Goal: Task Accomplishment & Management: Manage account settings

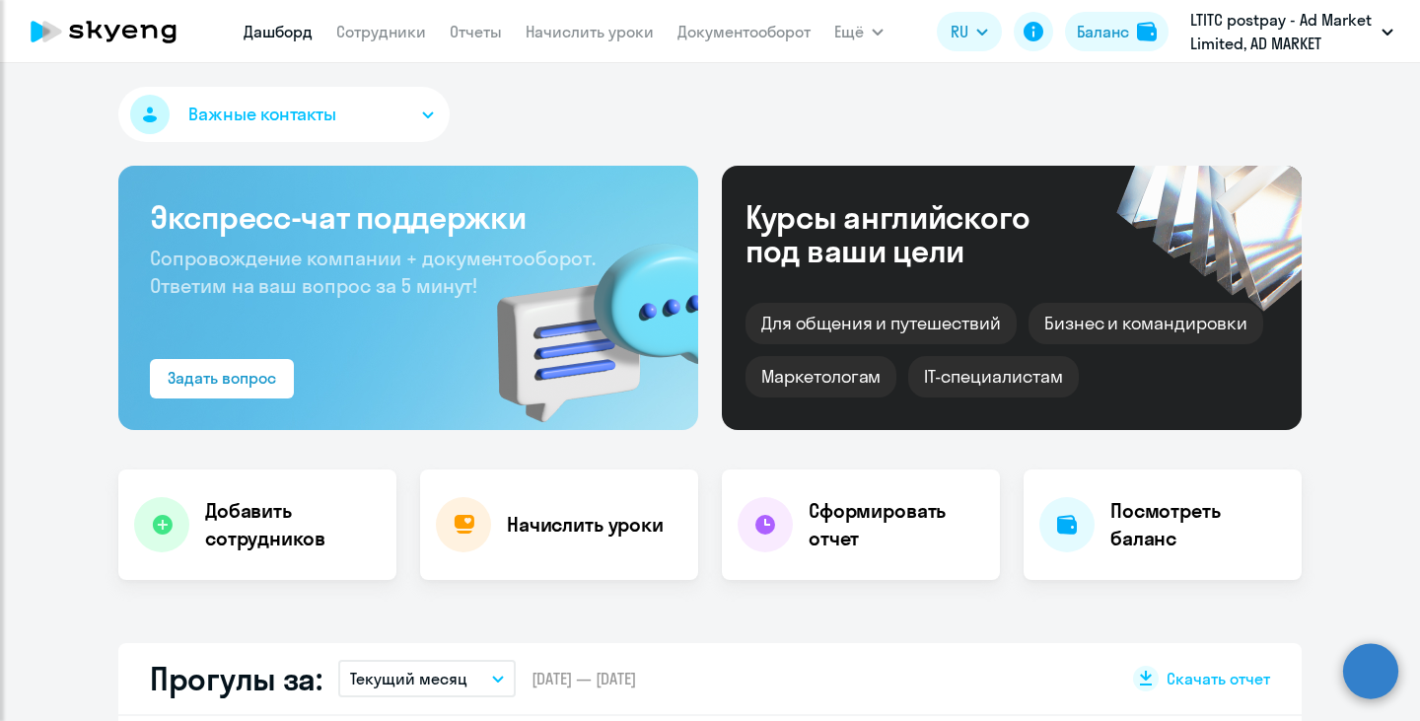
select select "30"
click at [382, 36] on link "Сотрудники" at bounding box center [381, 32] width 90 height 20
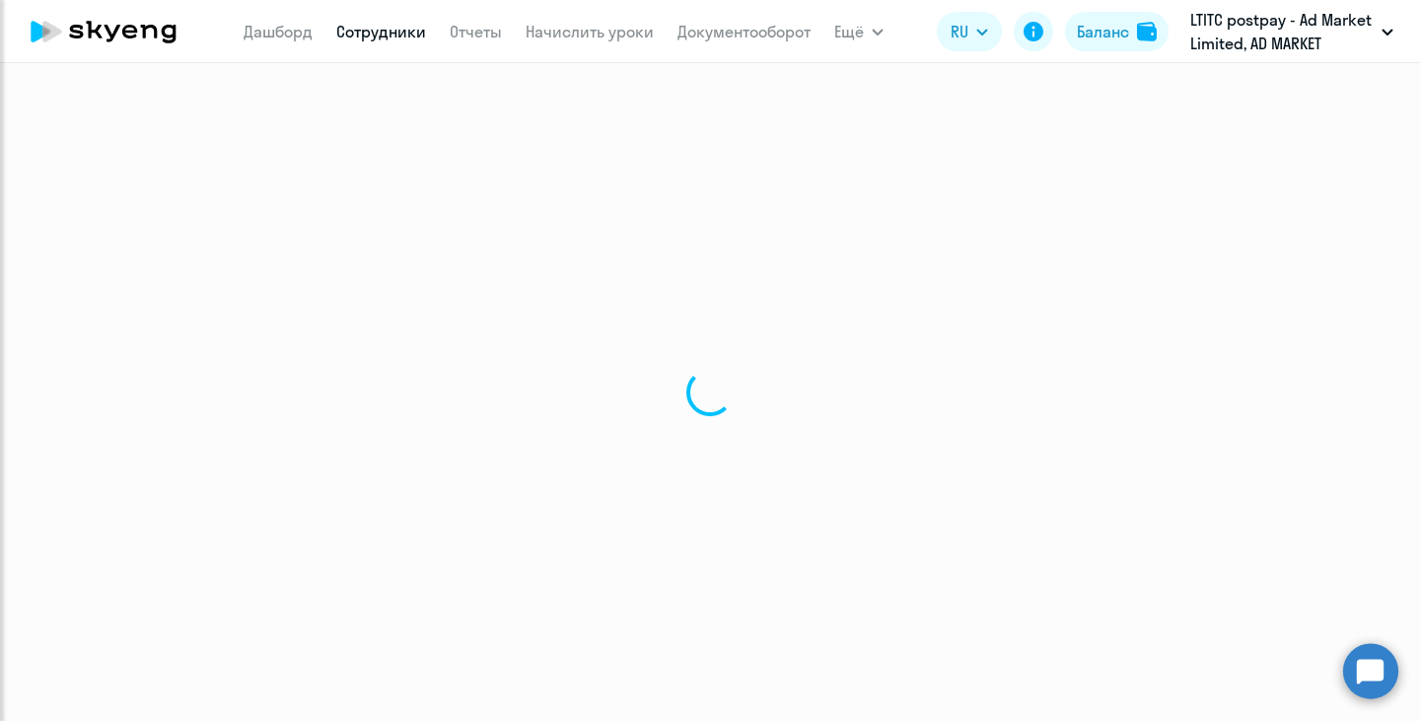
select select "30"
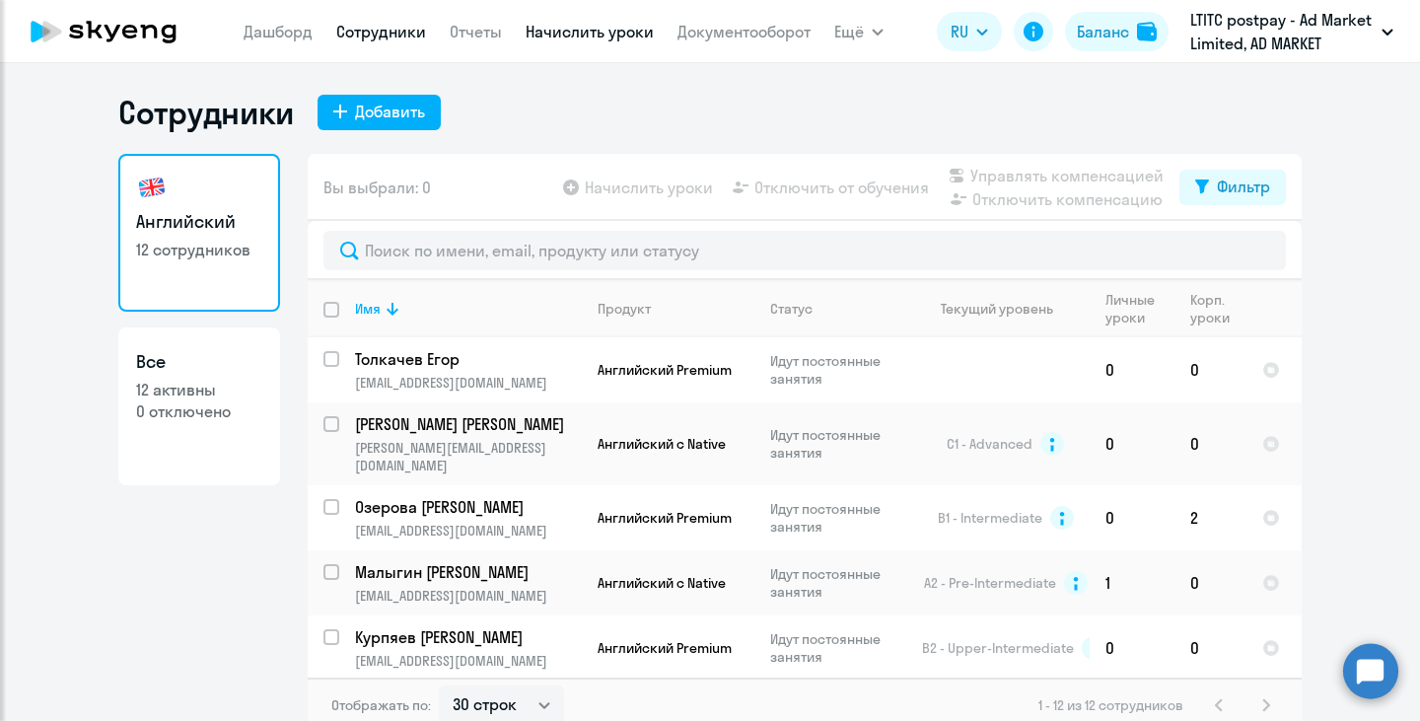
click at [553, 30] on link "Начислить уроки" at bounding box center [590, 32] width 128 height 20
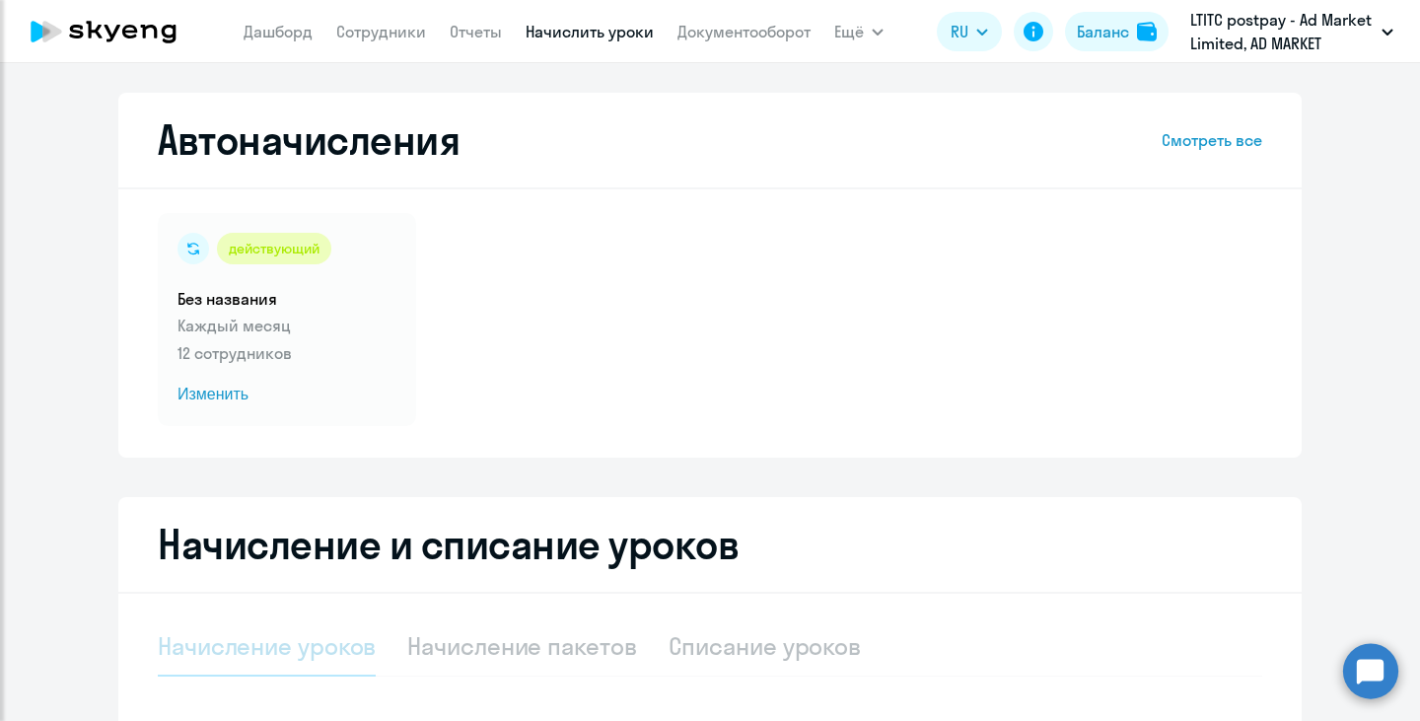
select select "10"
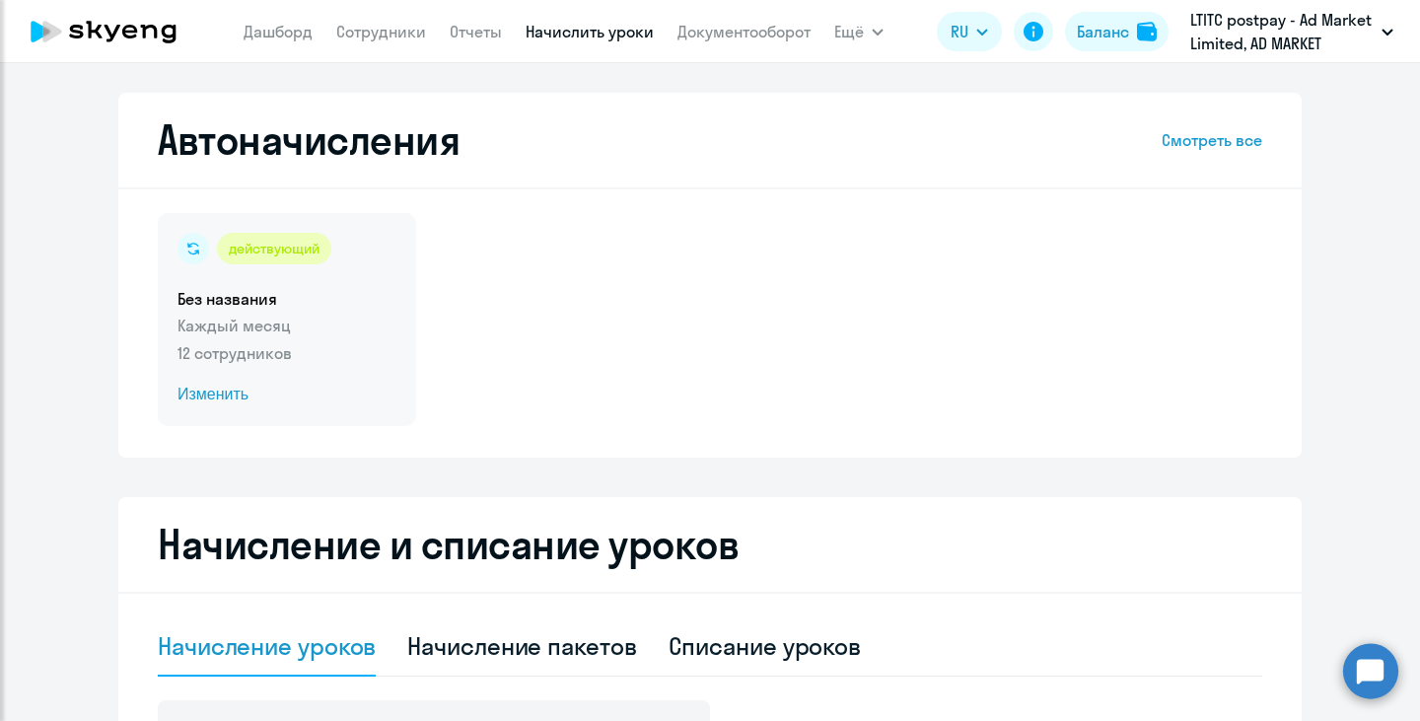
click at [269, 344] on p "12 сотрудников" at bounding box center [287, 353] width 219 height 24
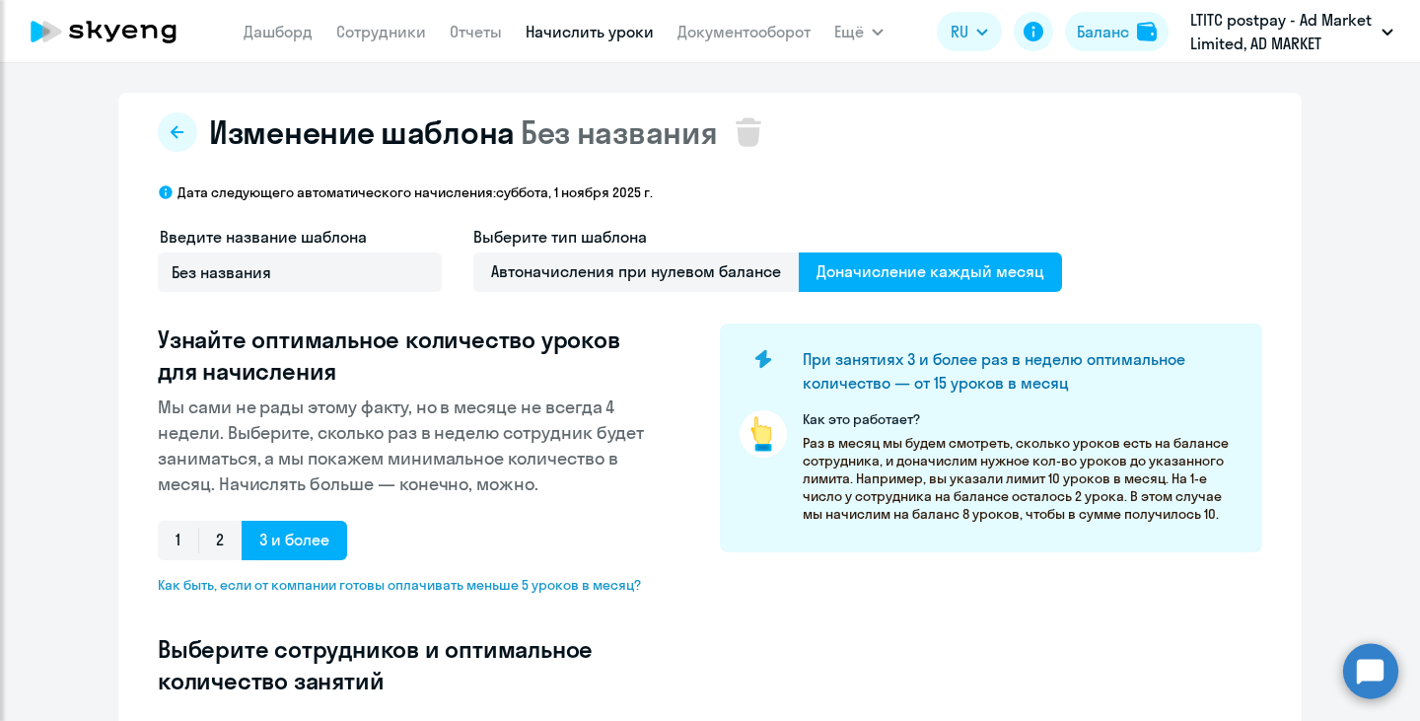
select select "10"
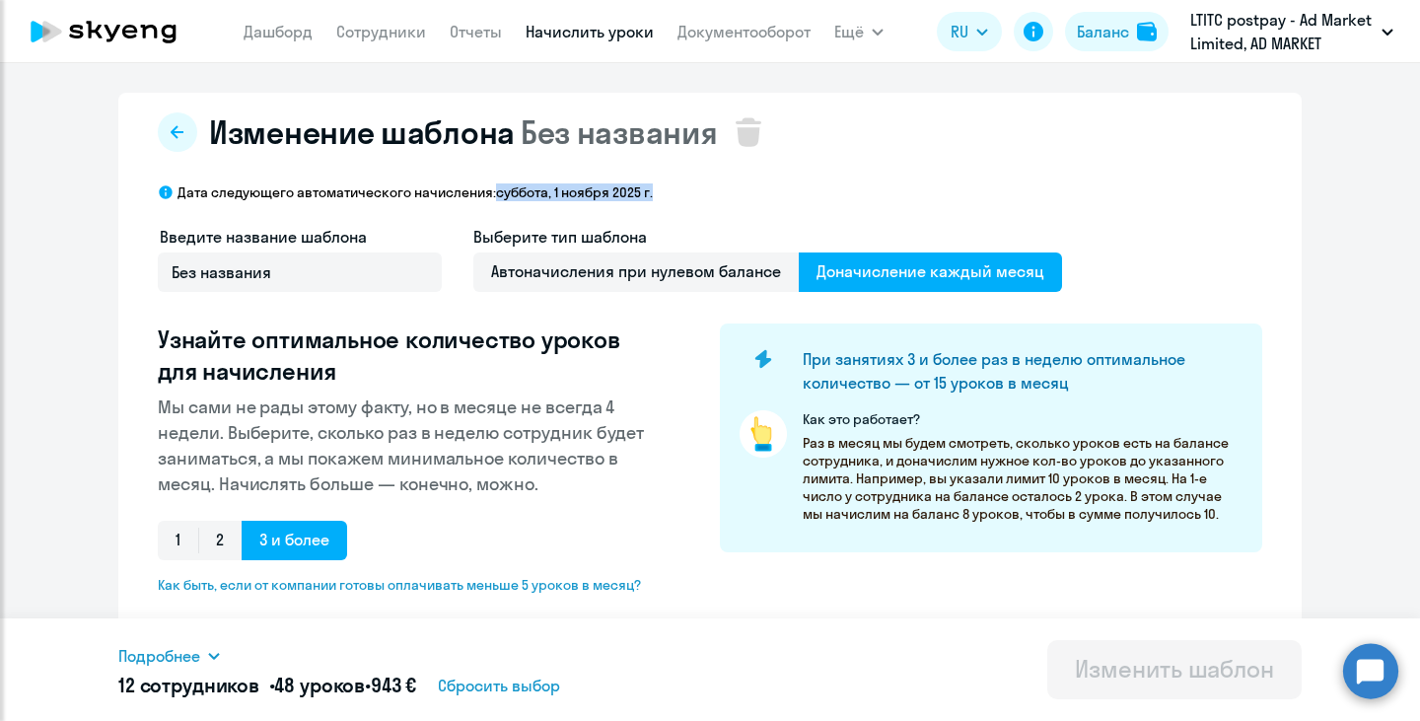
drag, startPoint x: 494, startPoint y: 192, endPoint x: 659, endPoint y: 194, distance: 164.7
click at [659, 194] on div "Дата следующего автоматического начисления: суббота, 1 ноября 2025 г." at bounding box center [710, 192] width 1105 height 18
click at [629, 193] on p "Дата следующего автоматического начисления: суббота, 1 ноября 2025 г." at bounding box center [415, 192] width 475 height 18
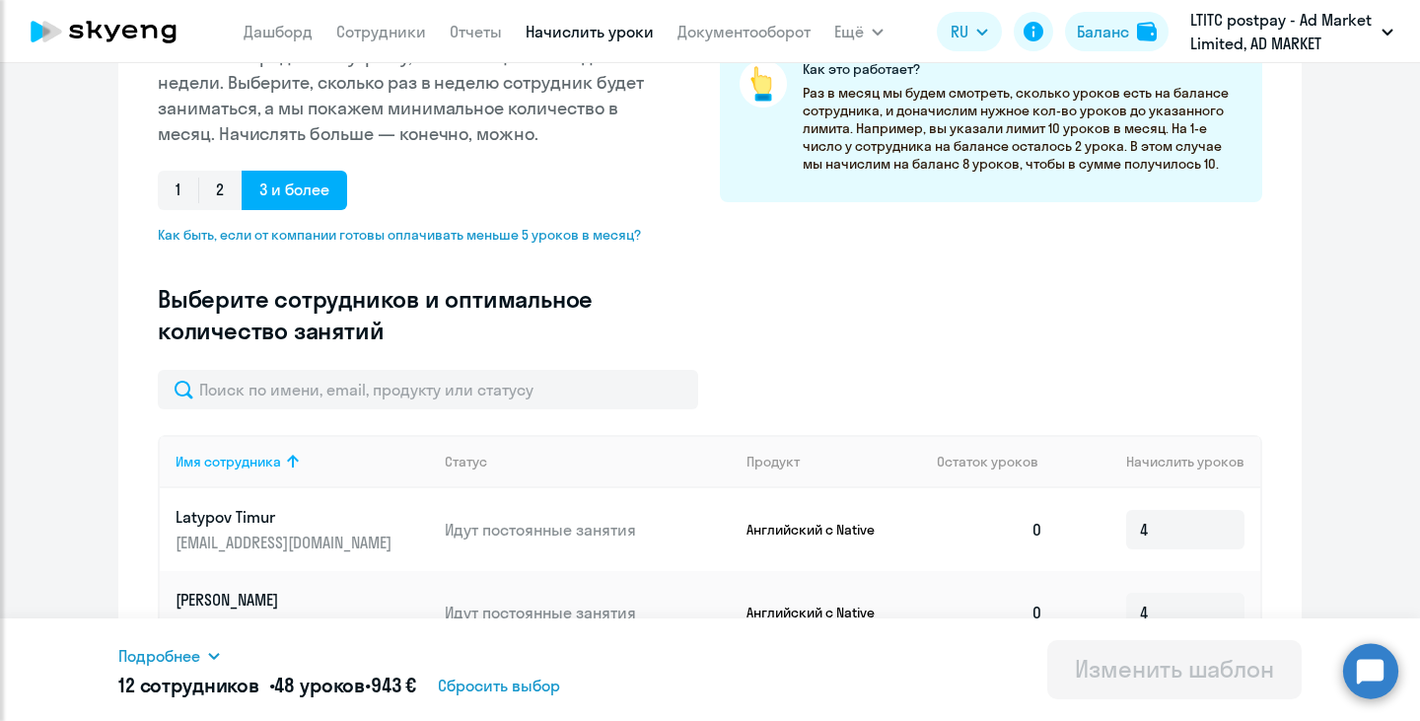
scroll to position [27, 0]
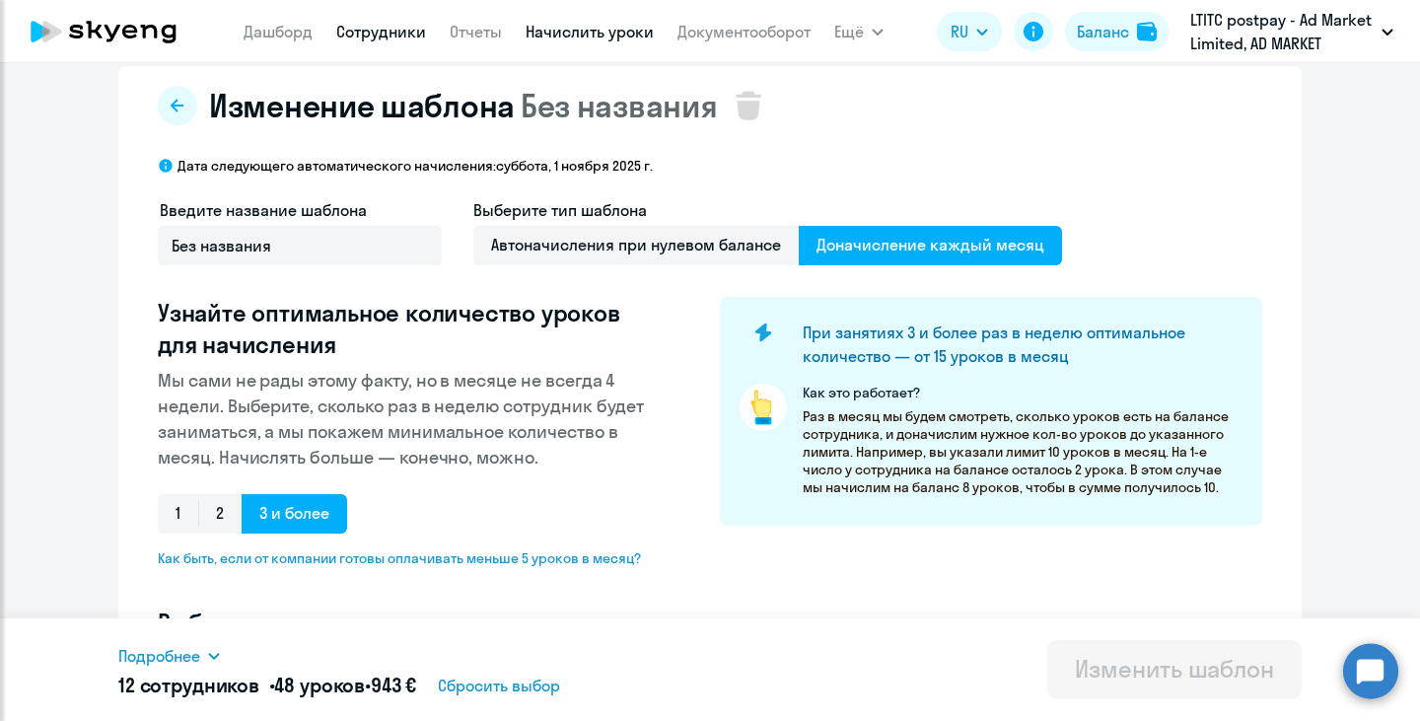
click at [388, 32] on link "Сотрудники" at bounding box center [381, 32] width 90 height 20
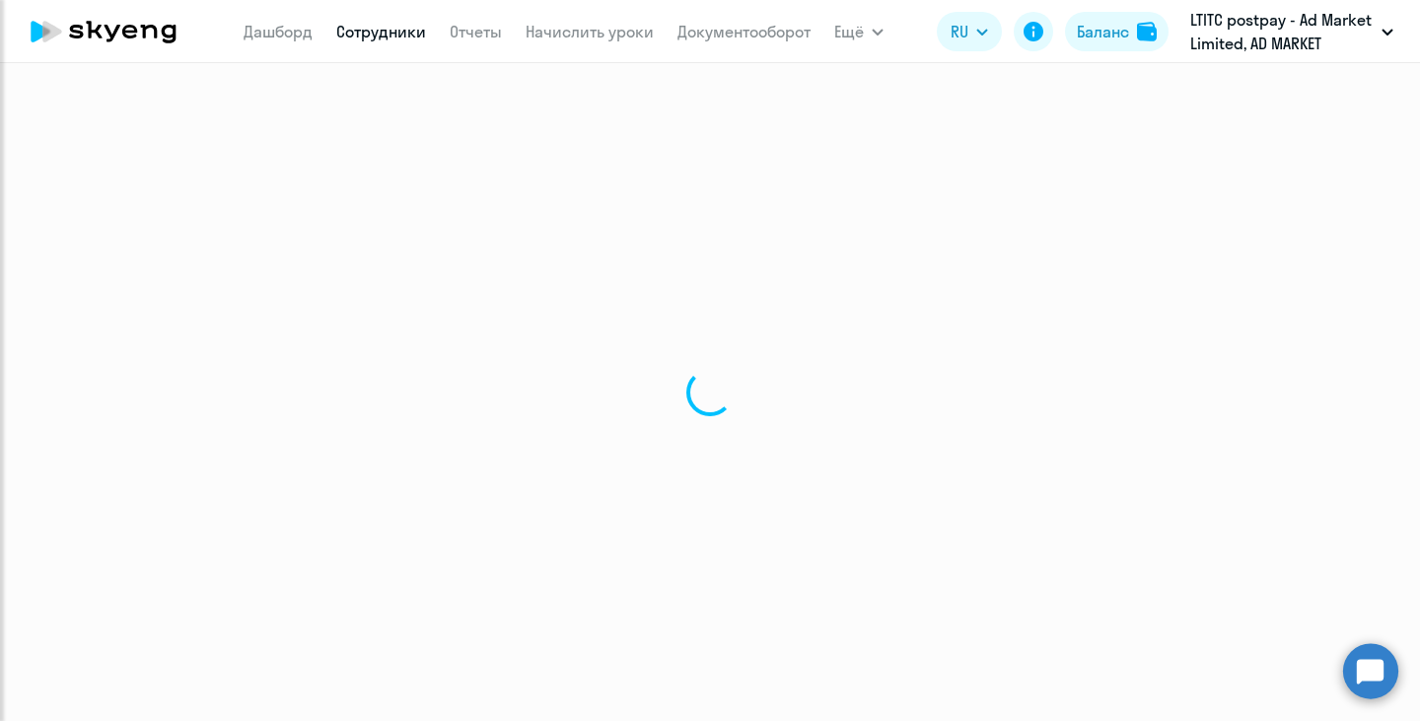
select select "30"
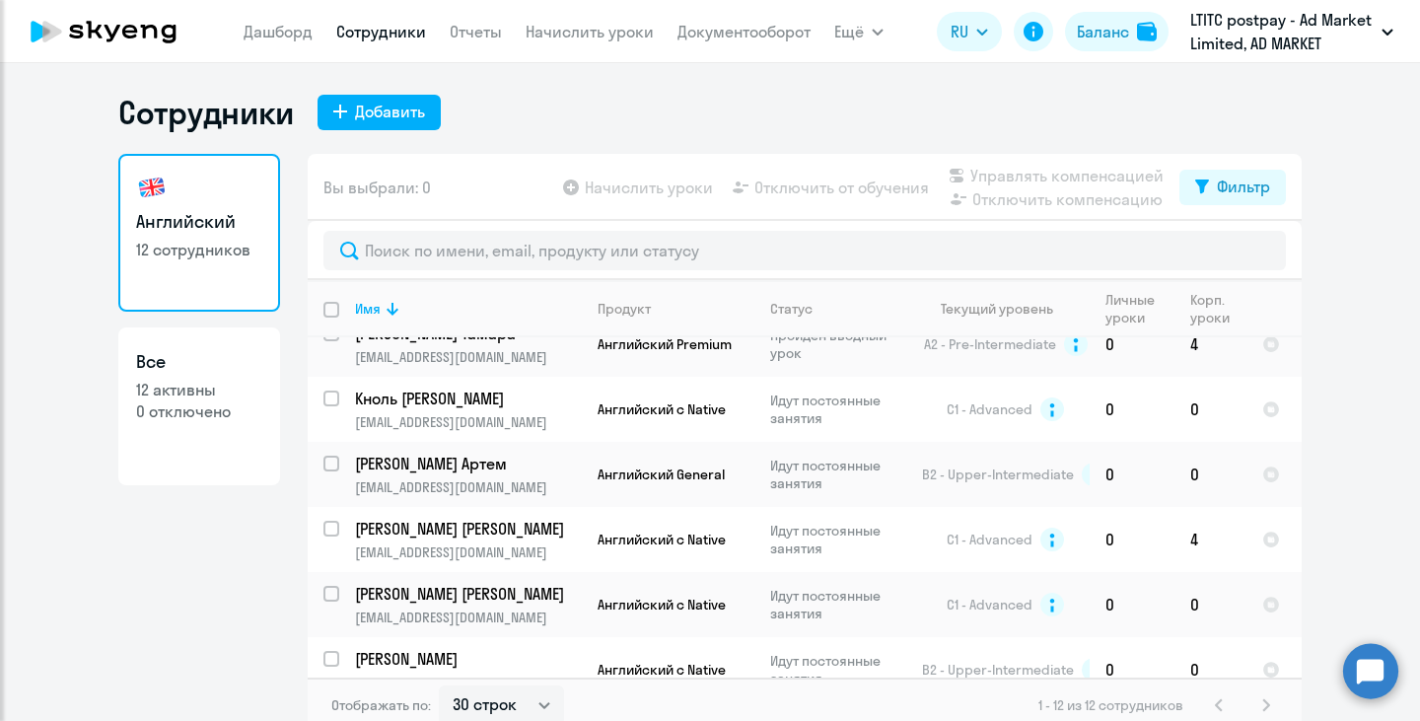
scroll to position [435, 0]
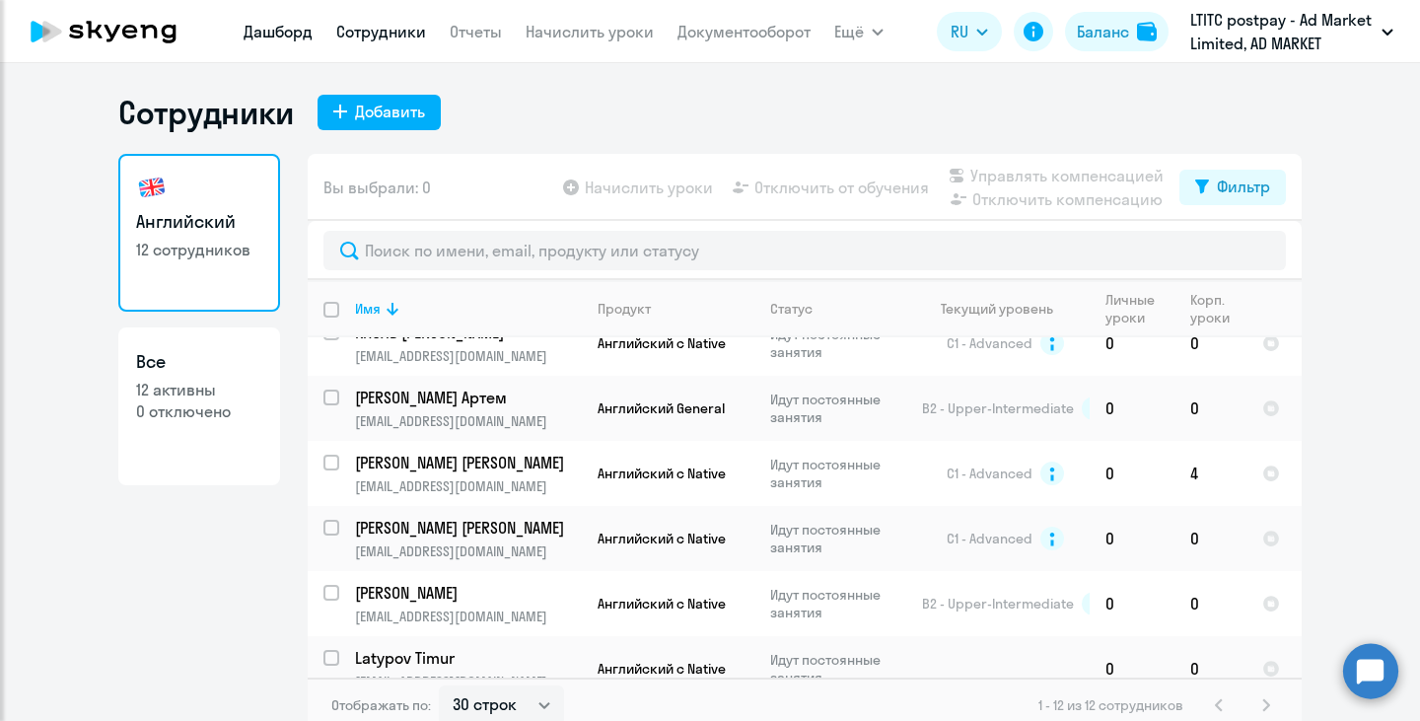
click at [250, 39] on link "Дашборд" at bounding box center [278, 32] width 69 height 20
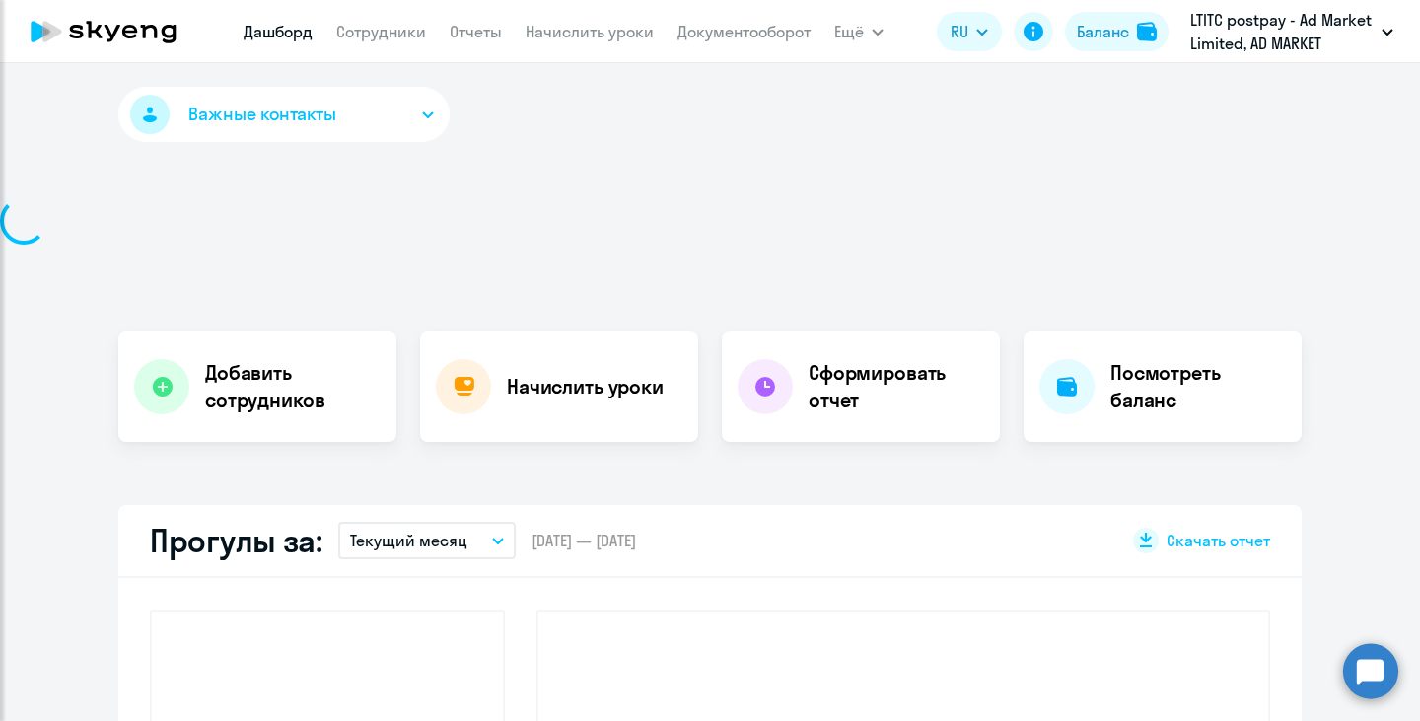
select select "30"
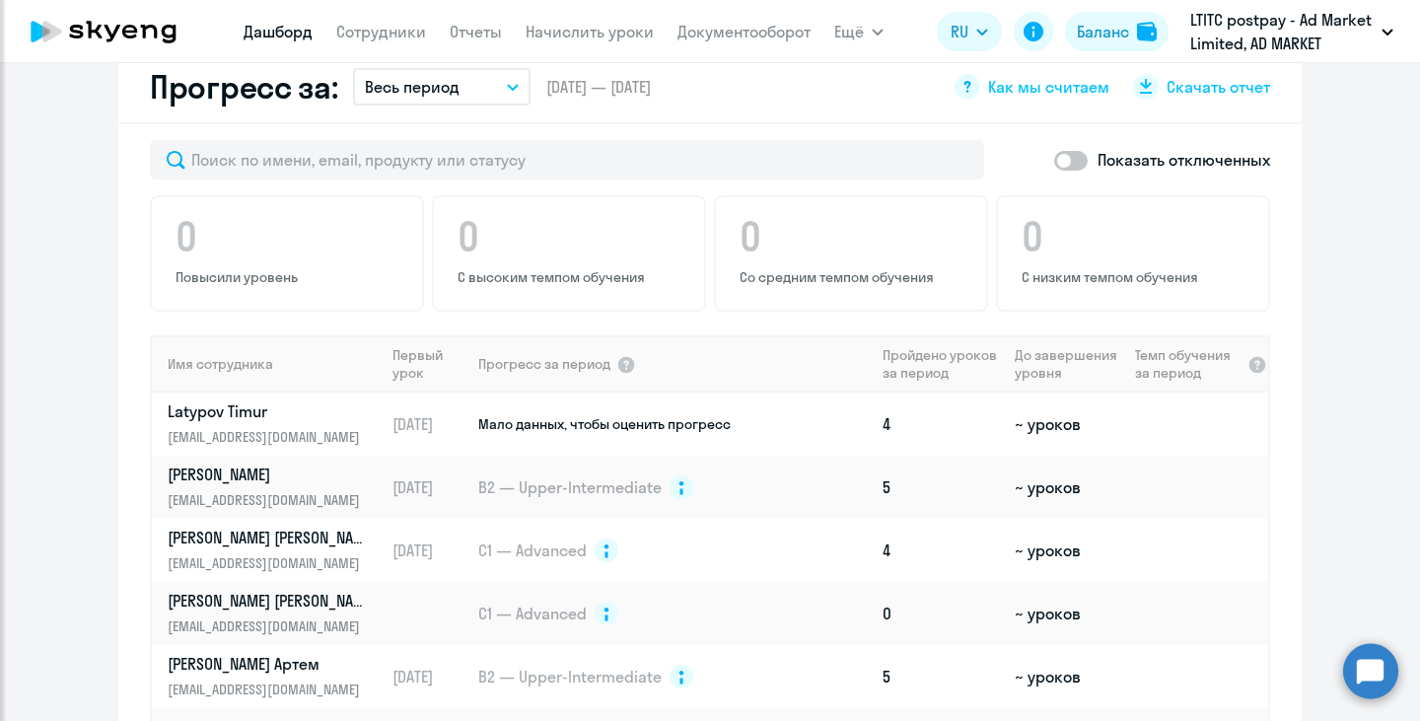
scroll to position [493, 0]
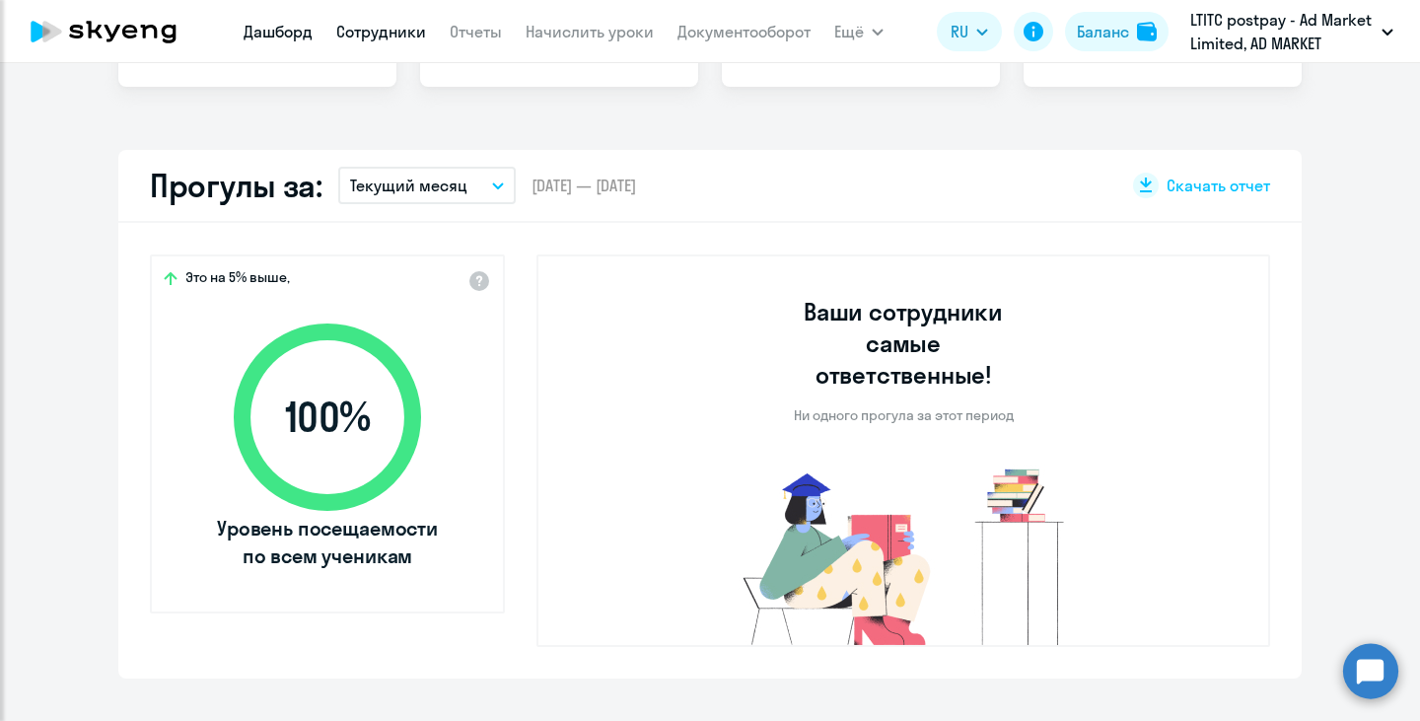
click at [402, 35] on link "Сотрудники" at bounding box center [381, 32] width 90 height 20
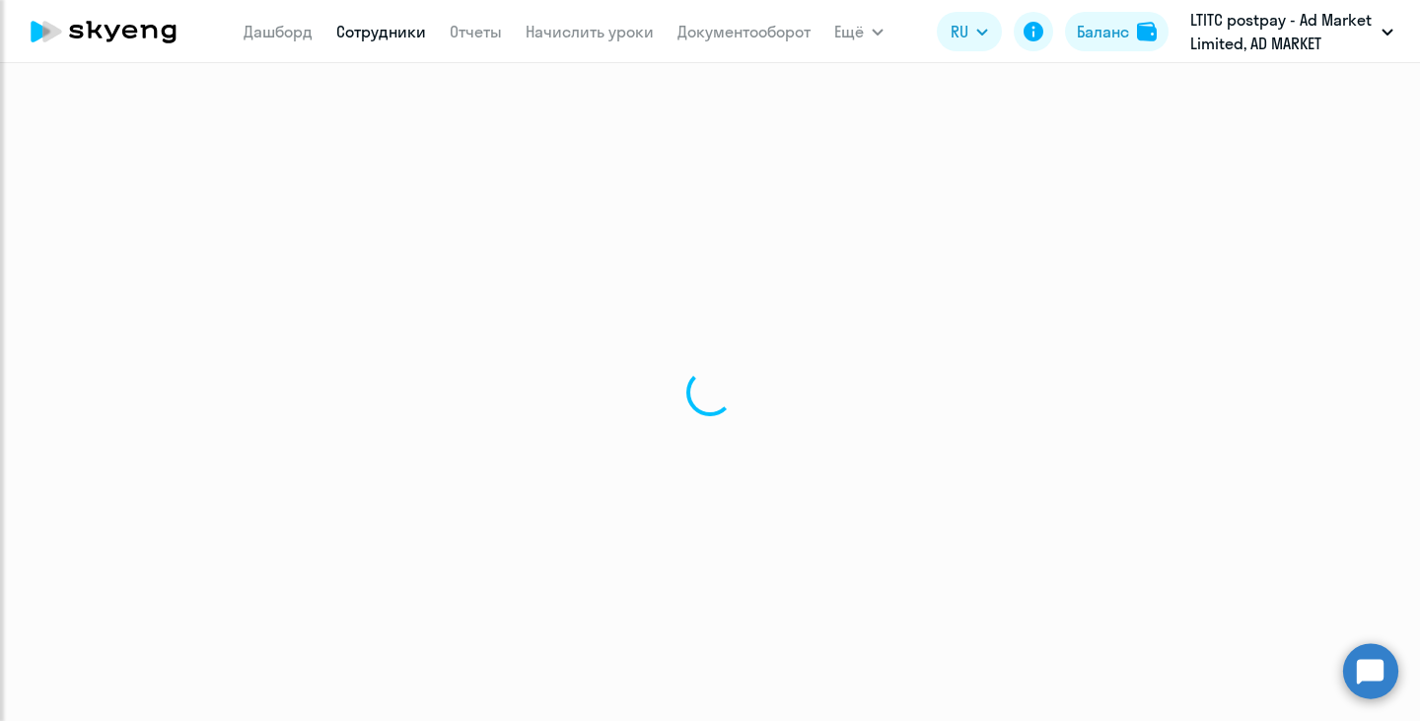
select select "30"
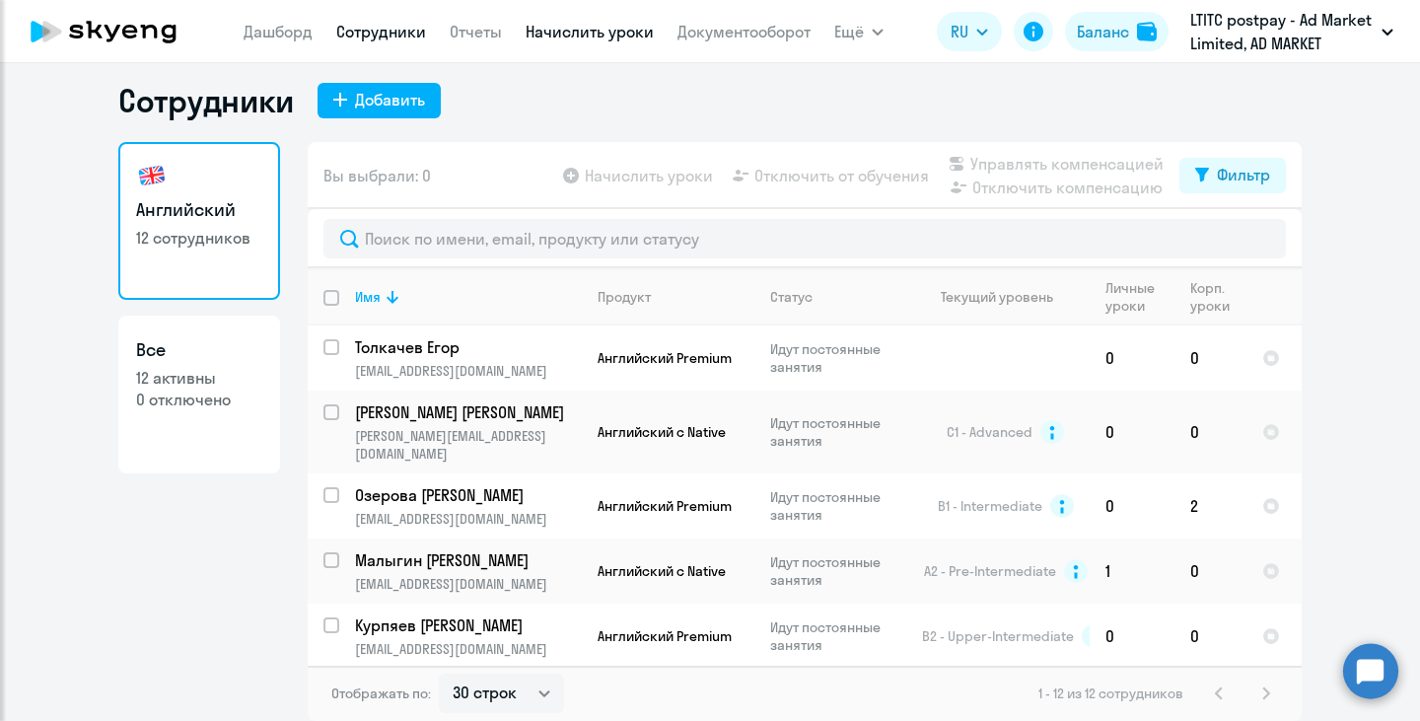
click at [604, 36] on link "Начислить уроки" at bounding box center [590, 32] width 128 height 20
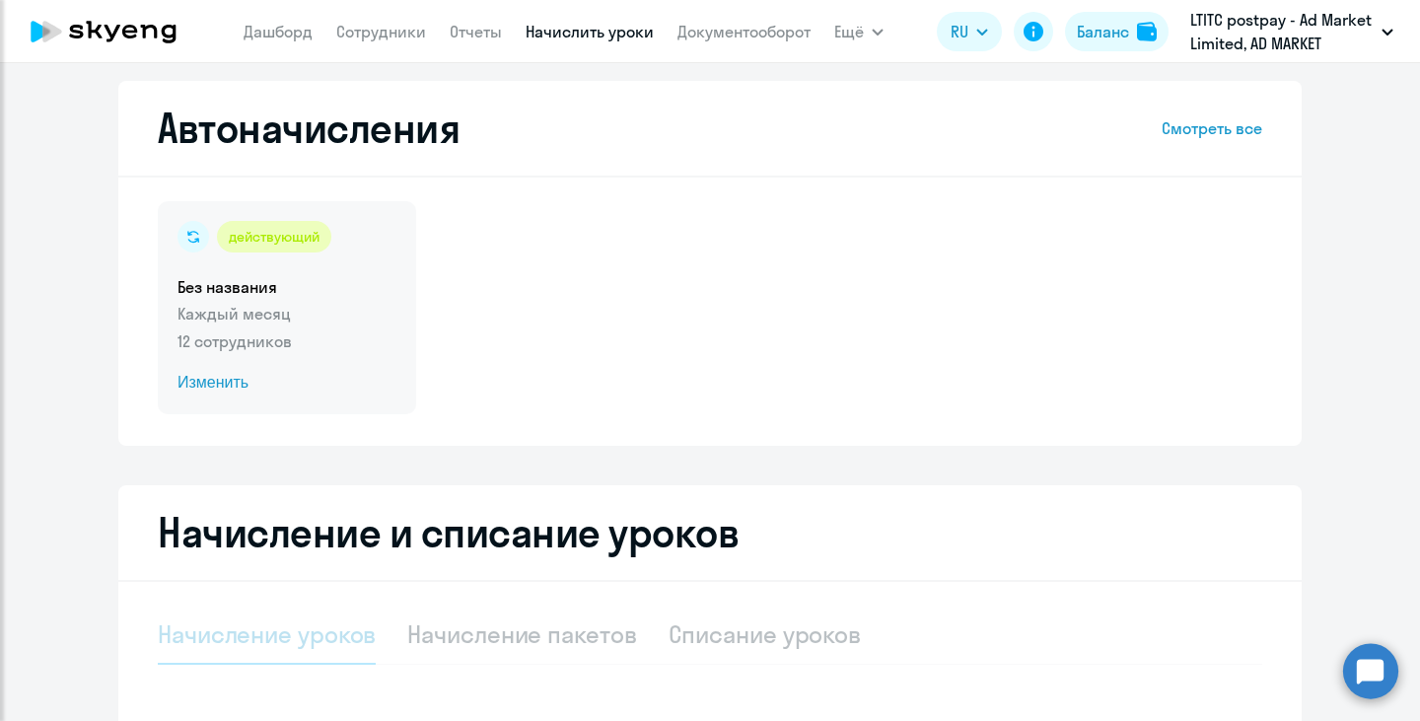
select select "10"
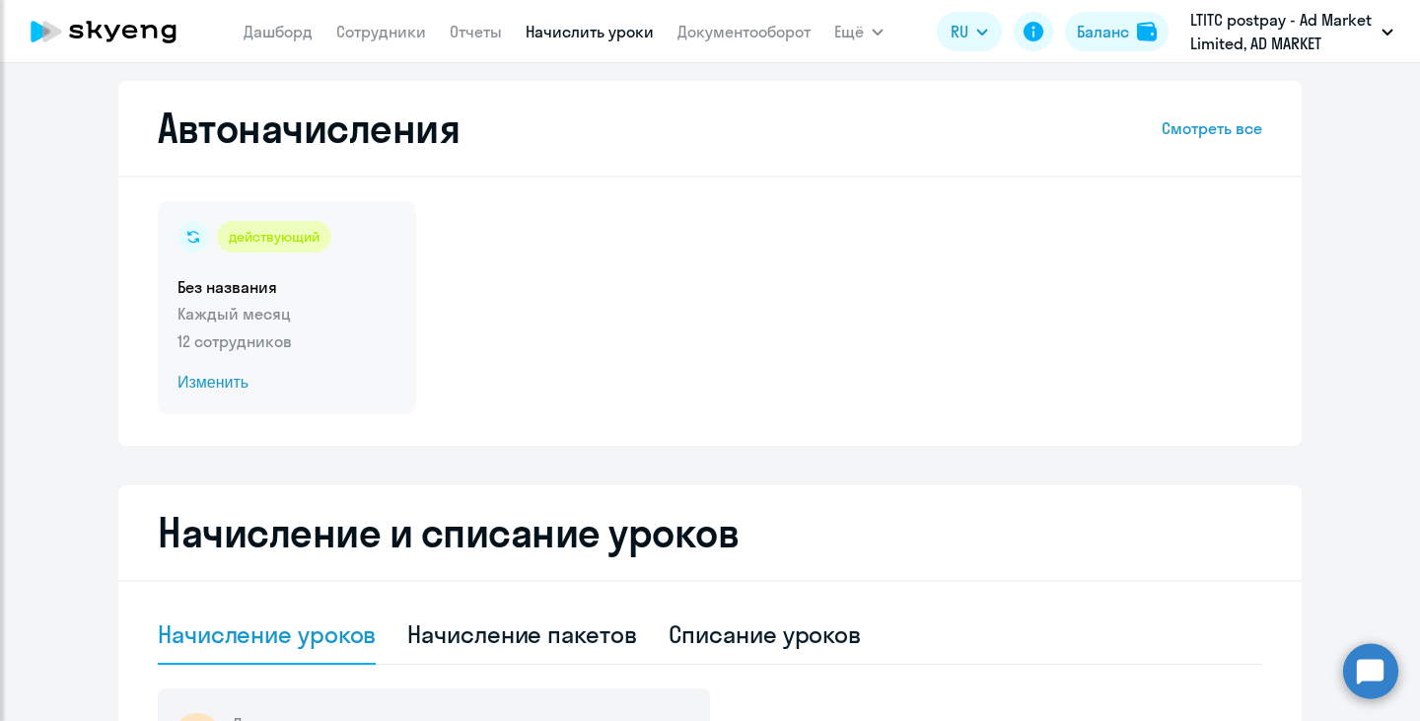
click at [254, 321] on p "Каждый месяц" at bounding box center [287, 314] width 219 height 24
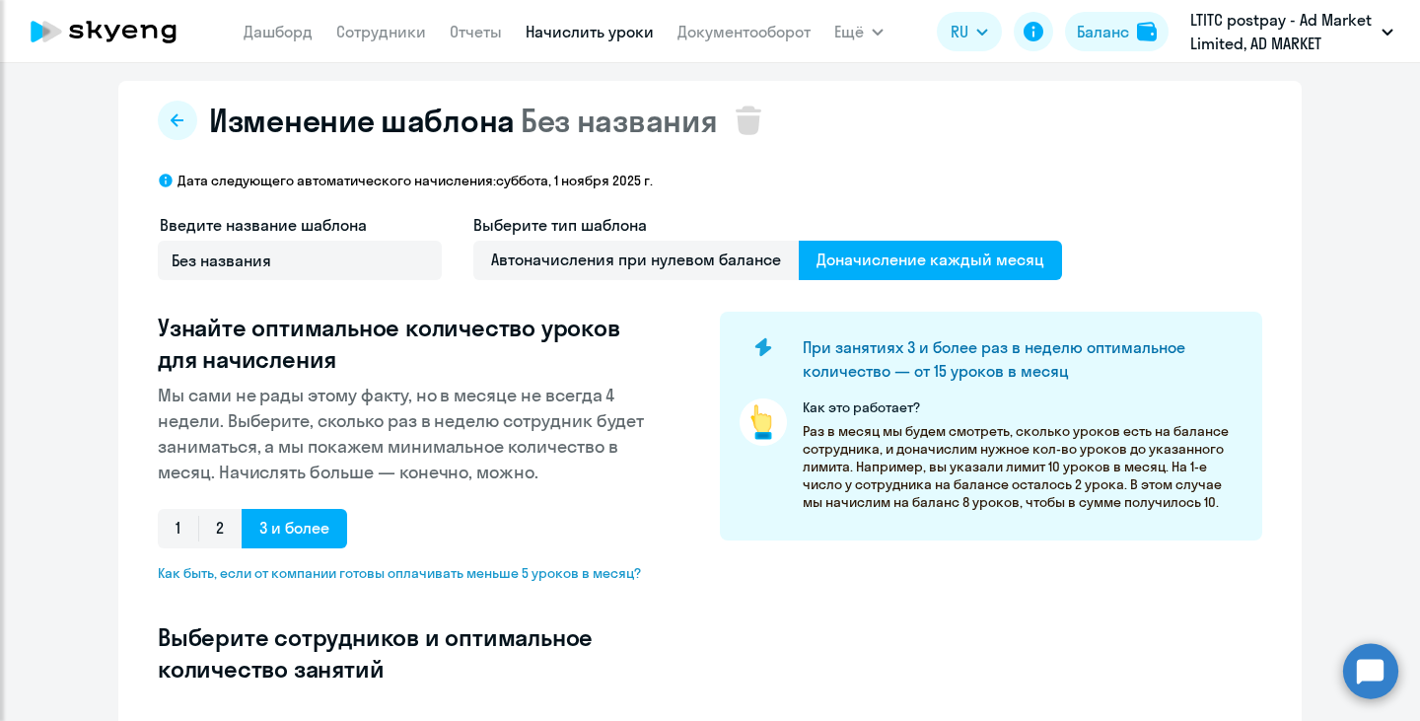
select select "10"
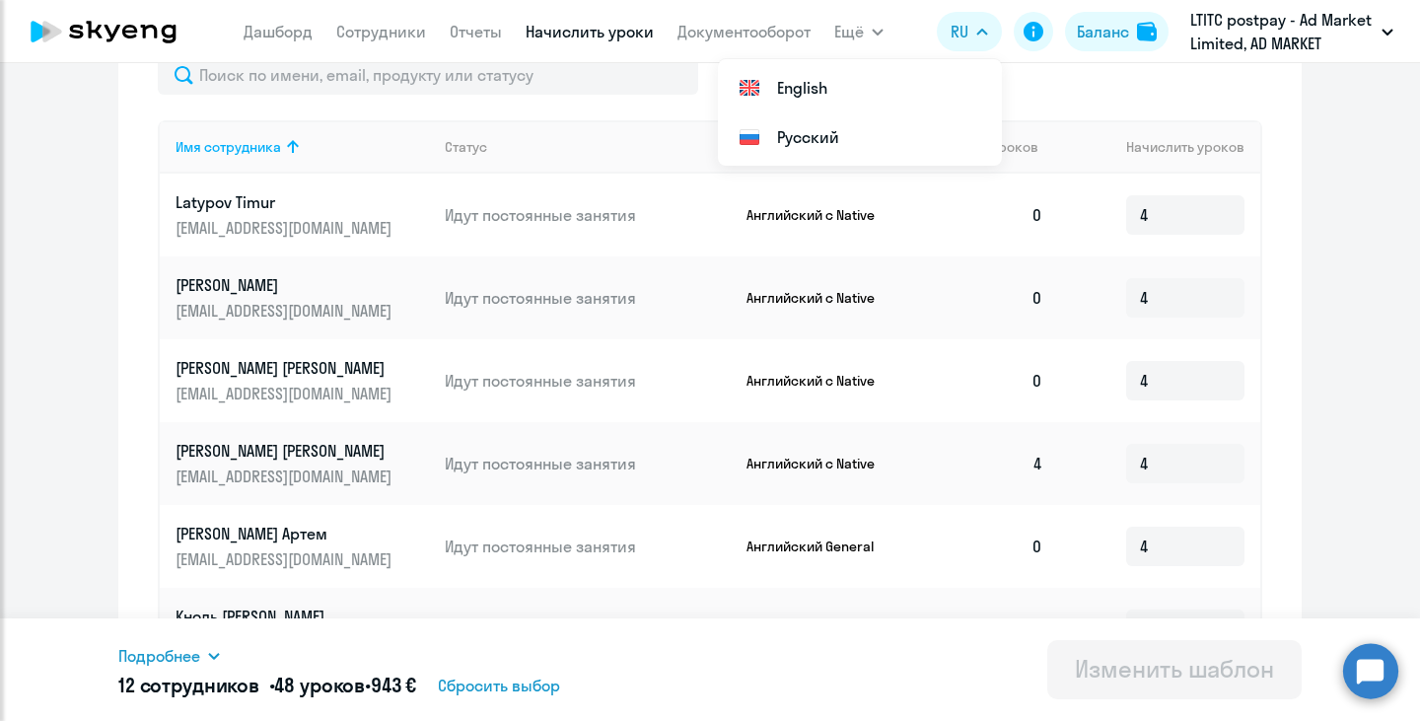
scroll to position [690, 0]
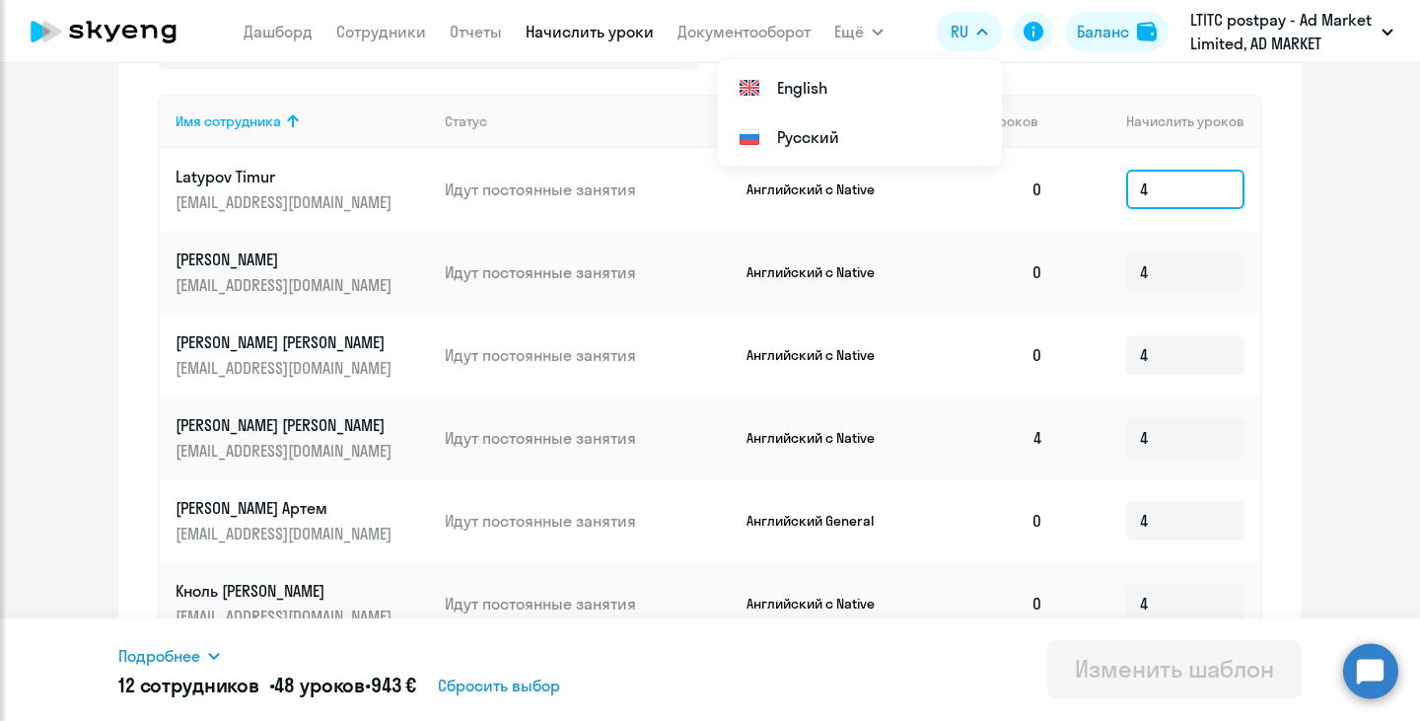
click at [1170, 182] on input "4" at bounding box center [1185, 189] width 118 height 39
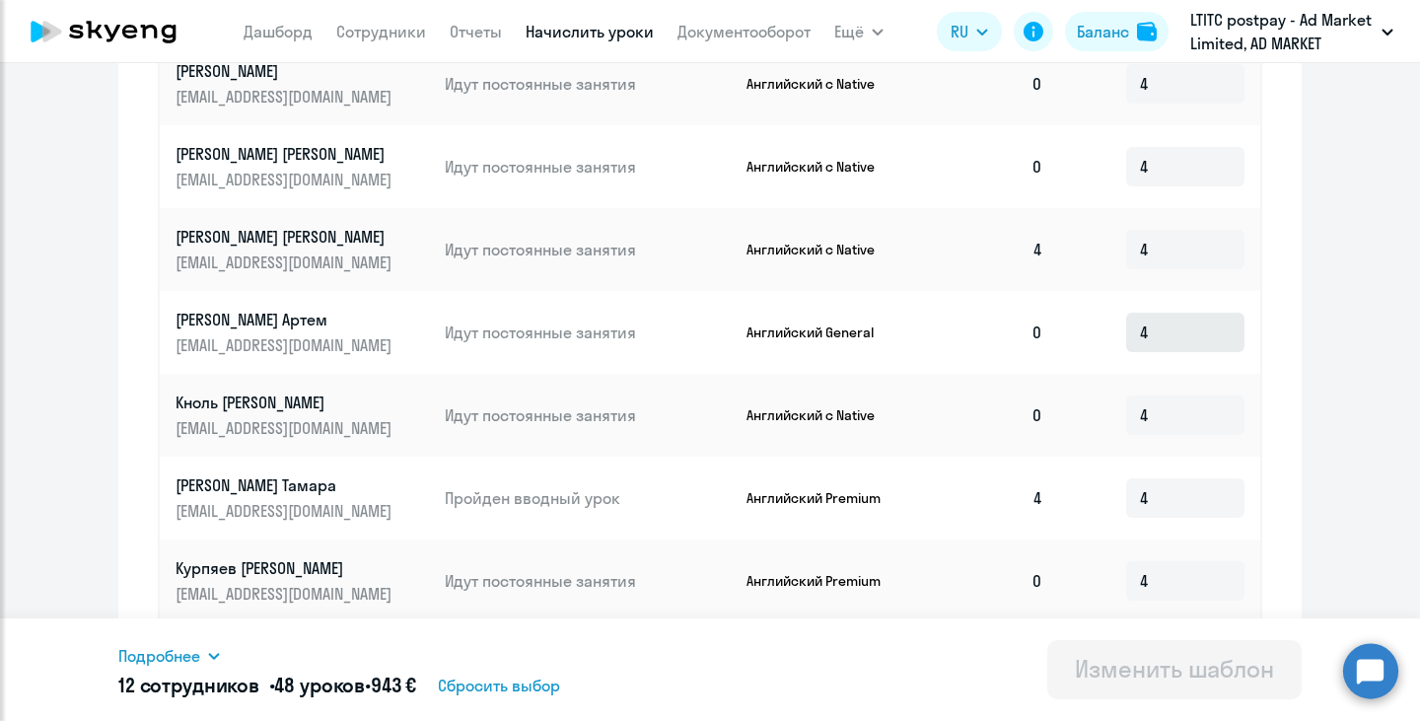
scroll to position [888, 0]
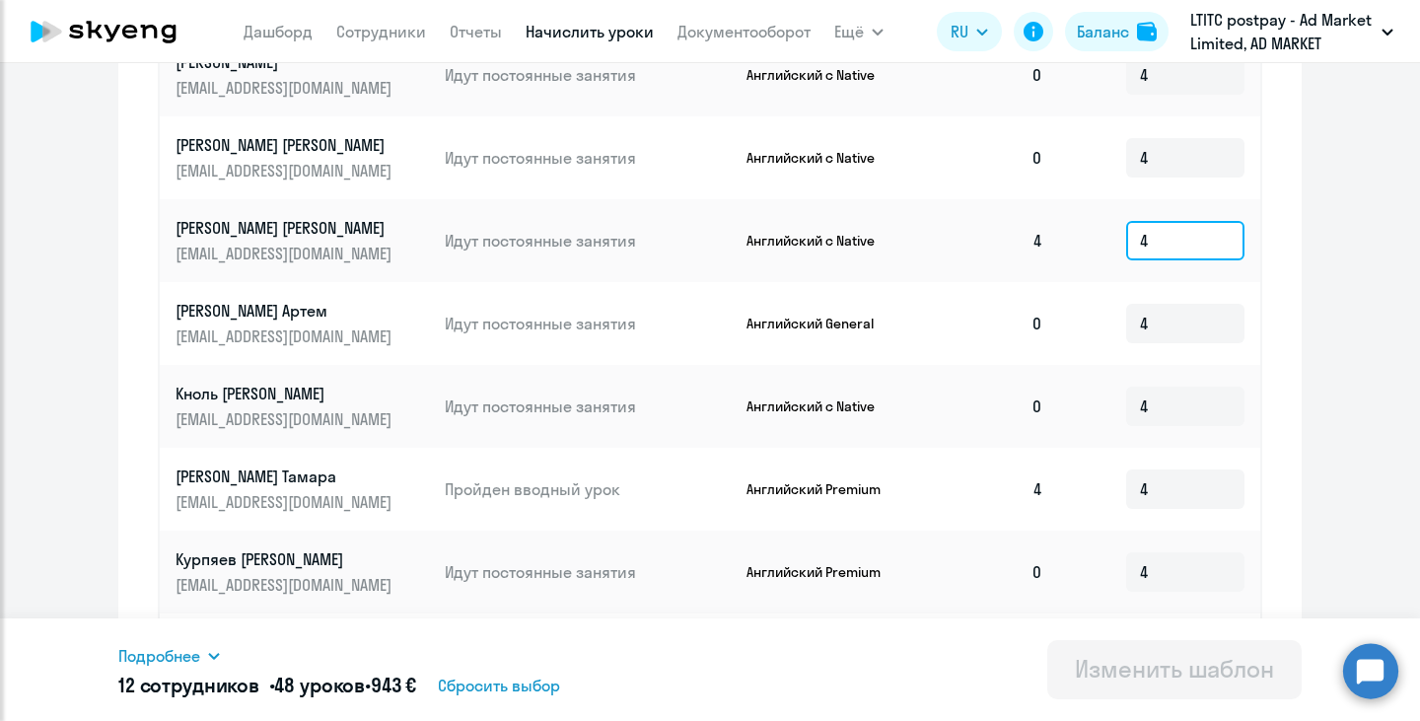
drag, startPoint x: 1153, startPoint y: 242, endPoint x: 1122, endPoint y: 241, distance: 31.6
click at [1126, 241] on input "4" at bounding box center [1185, 240] width 118 height 39
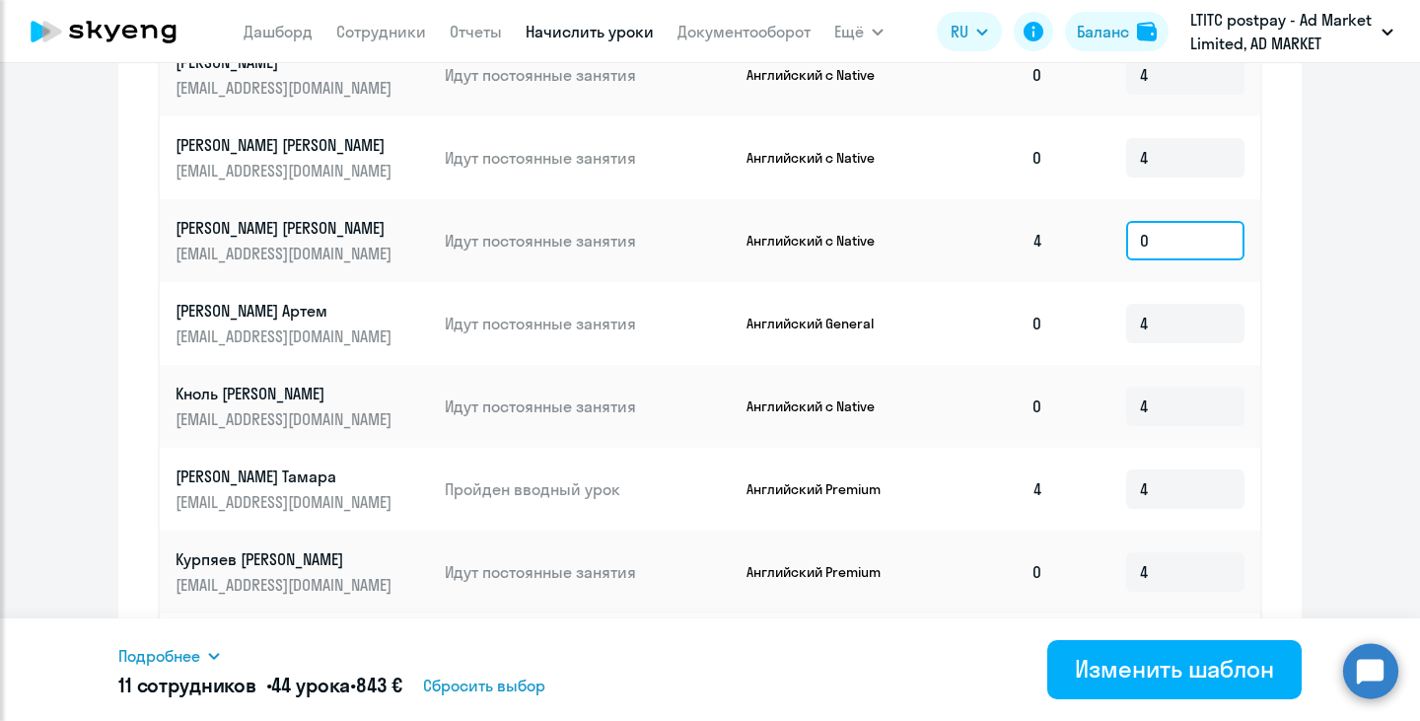
drag, startPoint x: 1154, startPoint y: 241, endPoint x: 1115, endPoint y: 240, distance: 39.5
click at [1115, 240] on td "0" at bounding box center [1159, 240] width 201 height 83
type input "0"
click at [1318, 283] on ng-component "Изменение шаблона Без названия Дата следующего автоматического начисления: субб…" at bounding box center [710, 35] width 1420 height 1661
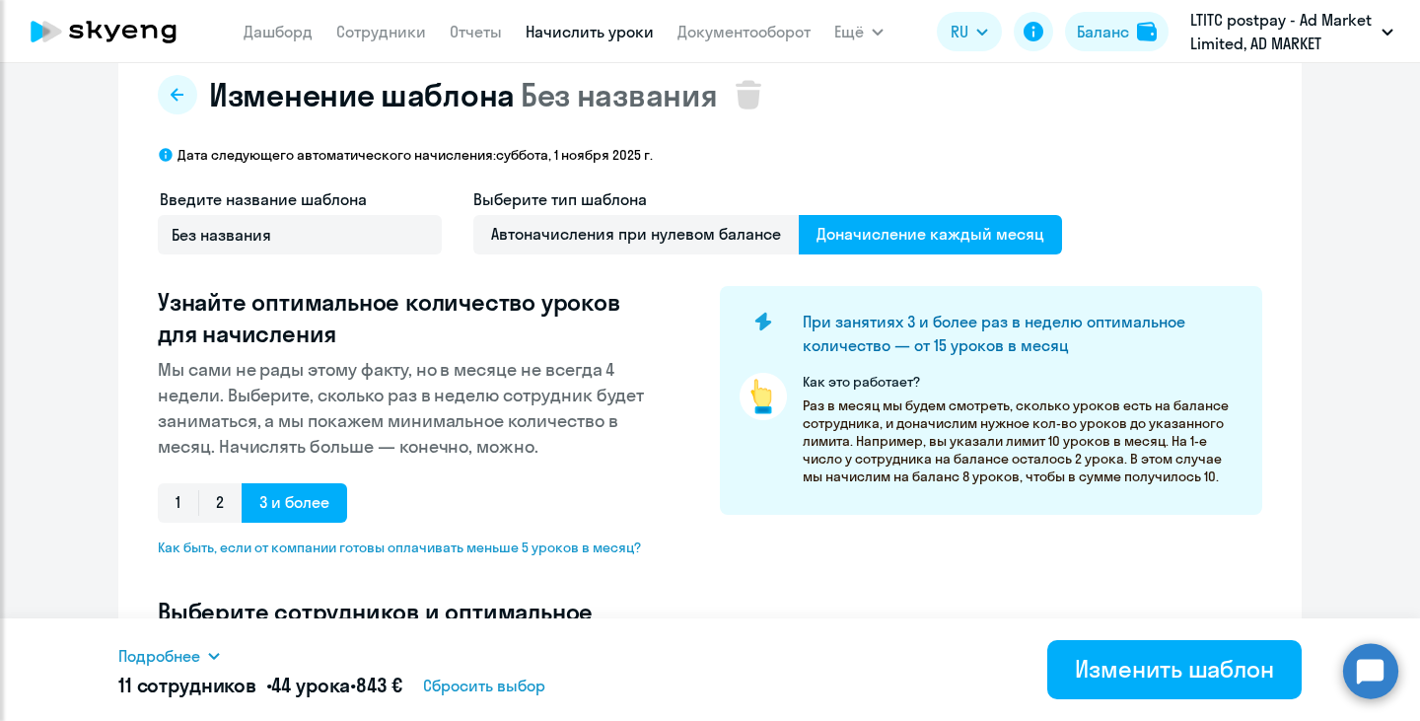
scroll to position [0, 0]
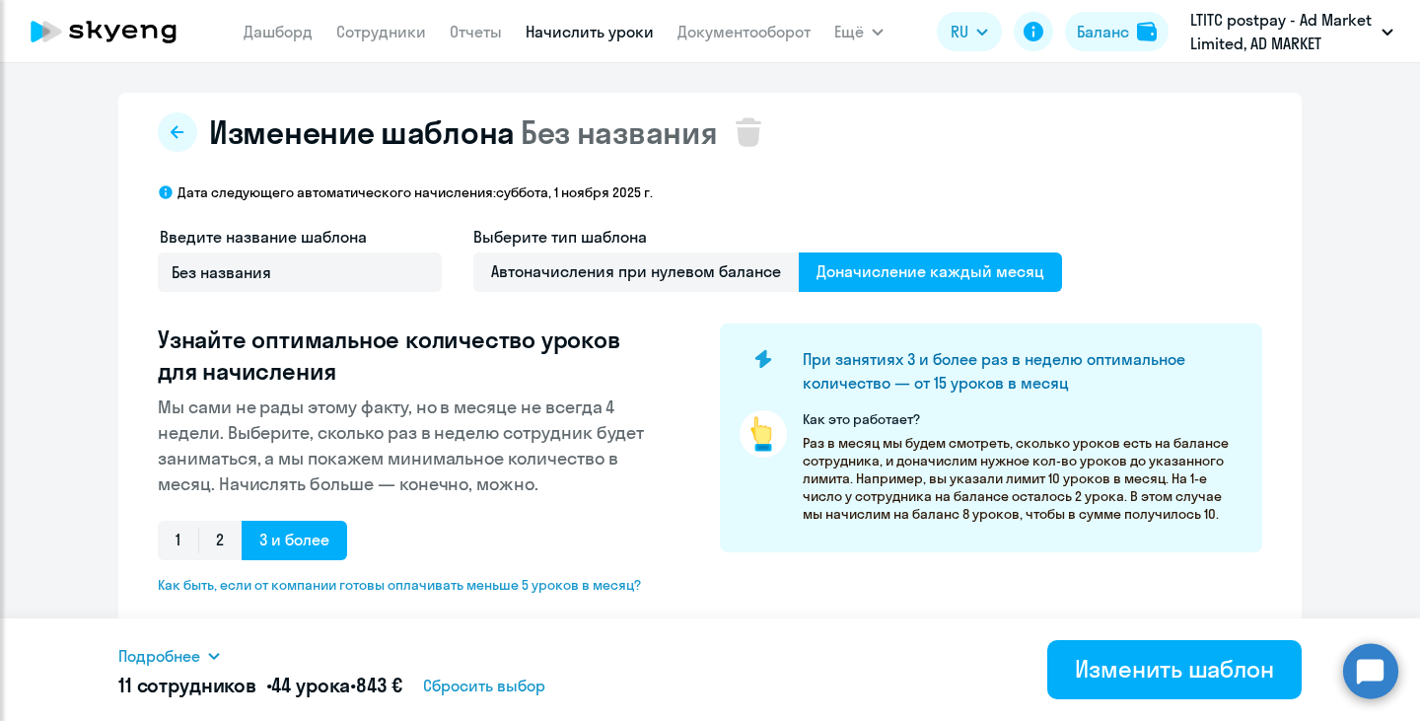
click at [567, 34] on link "Начислить уроки" at bounding box center [590, 32] width 128 height 20
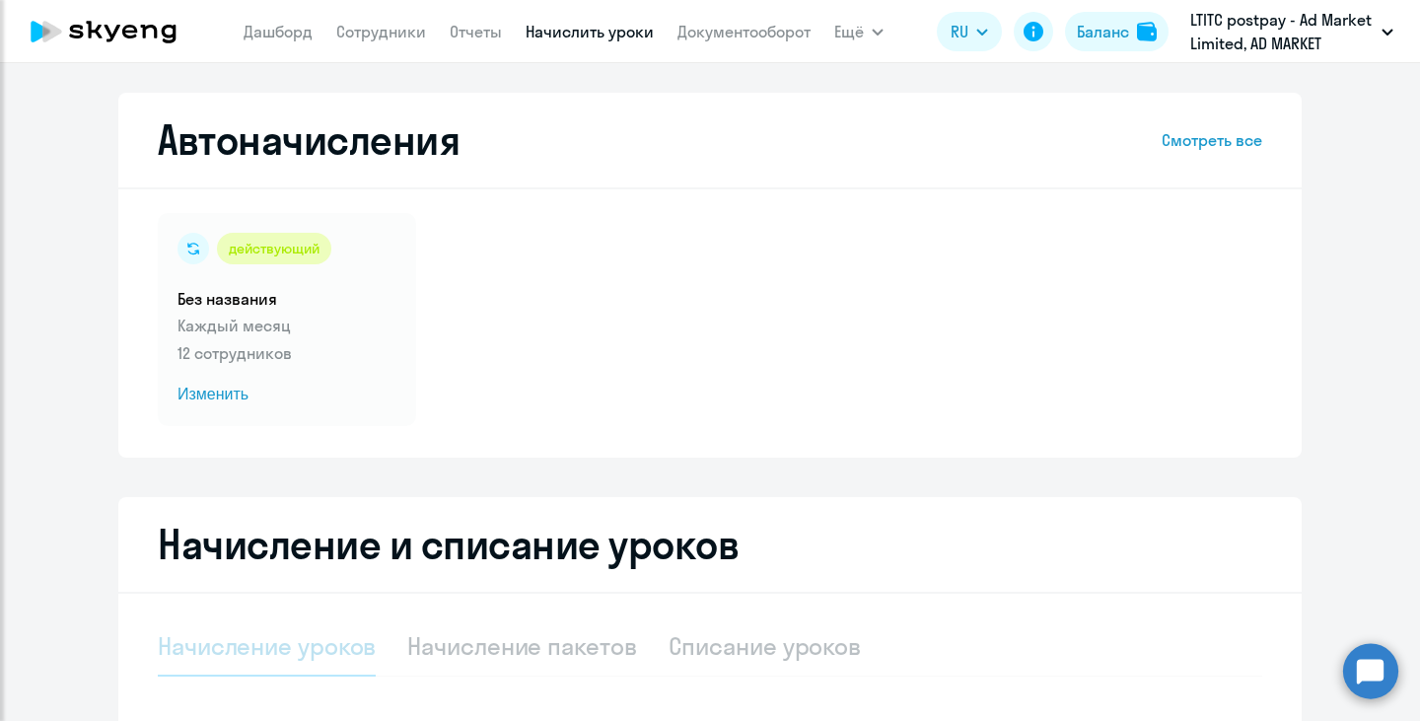
select select "10"
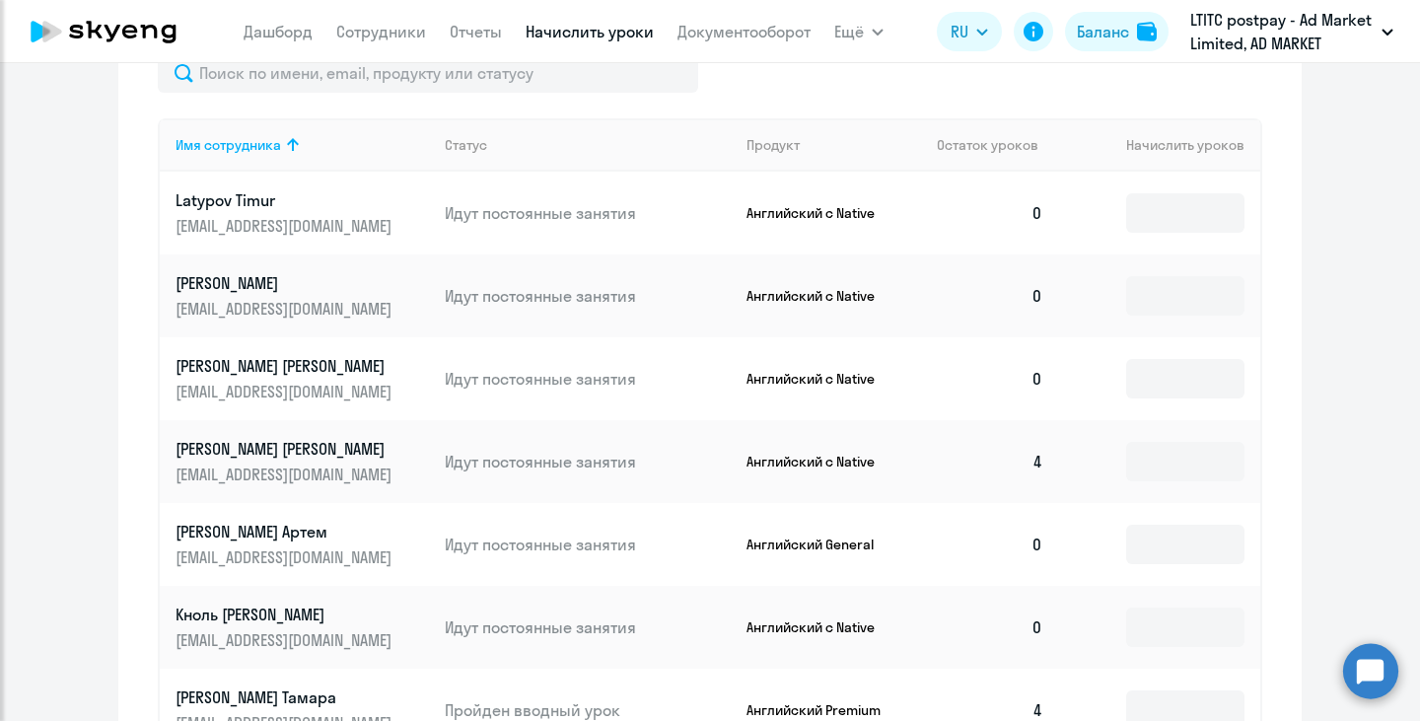
scroll to position [789, 0]
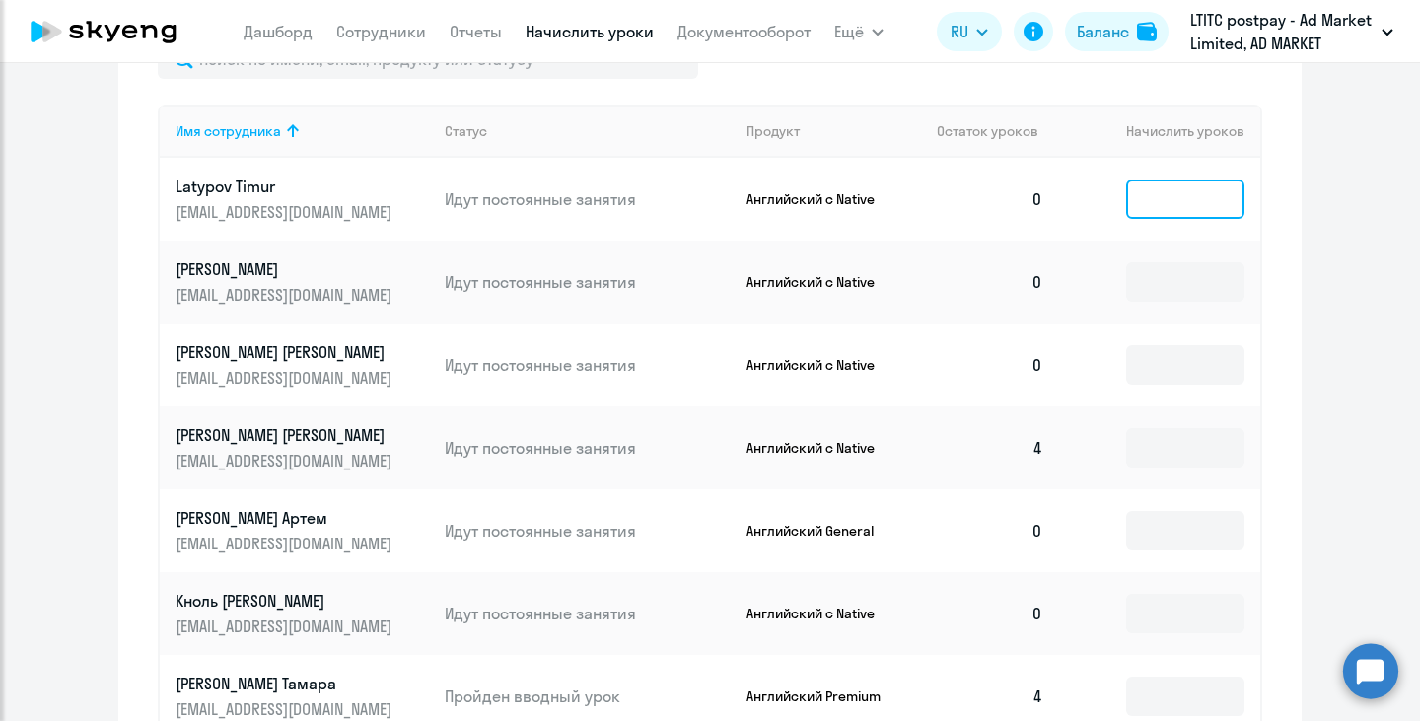
click at [1157, 207] on input at bounding box center [1185, 199] width 118 height 39
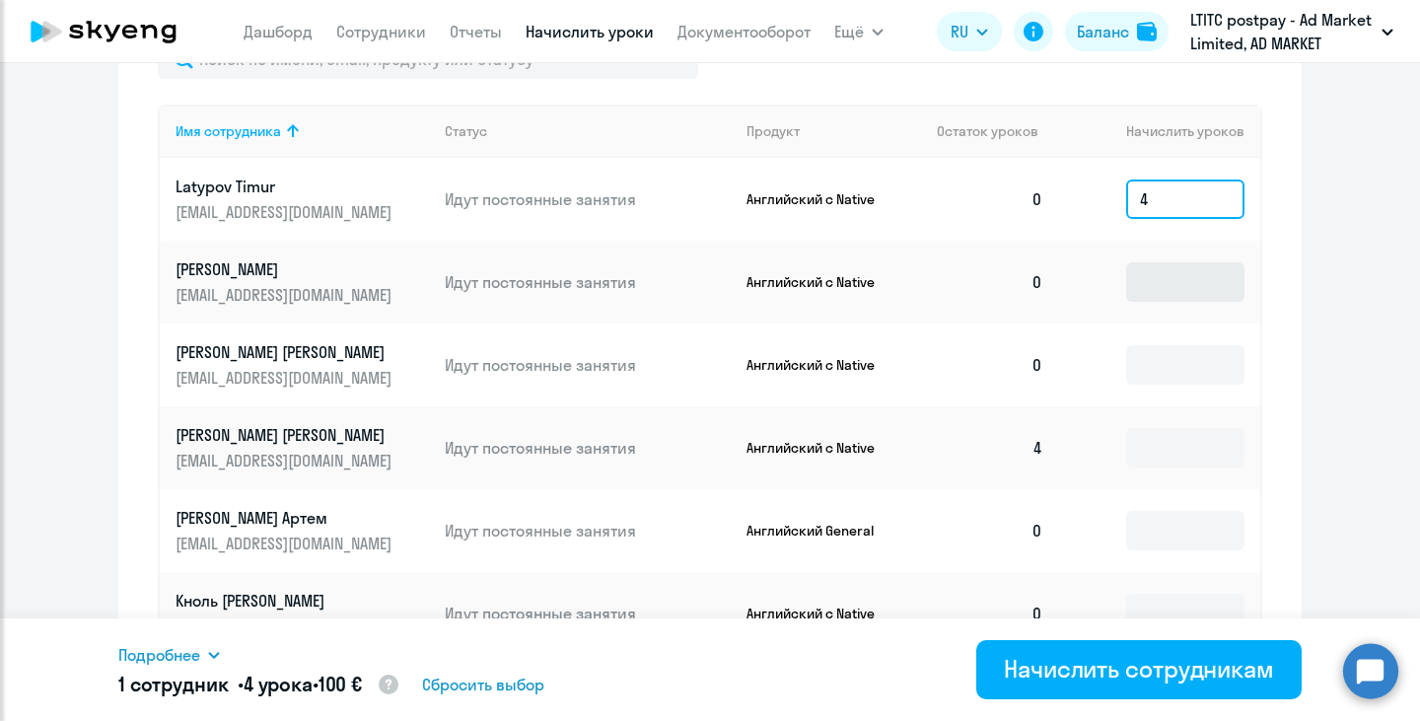
type input "4"
click at [1155, 278] on input at bounding box center [1185, 281] width 118 height 39
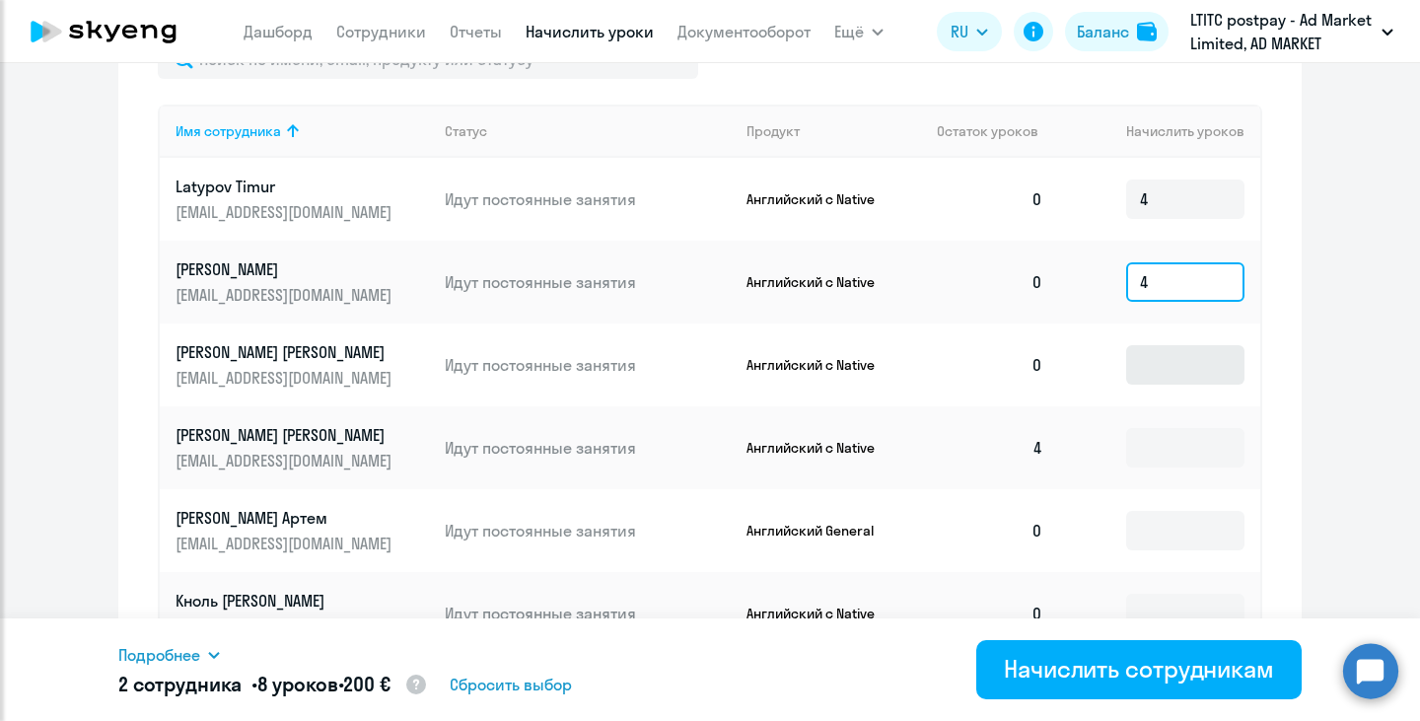
type input "4"
click at [1154, 361] on input at bounding box center [1185, 364] width 118 height 39
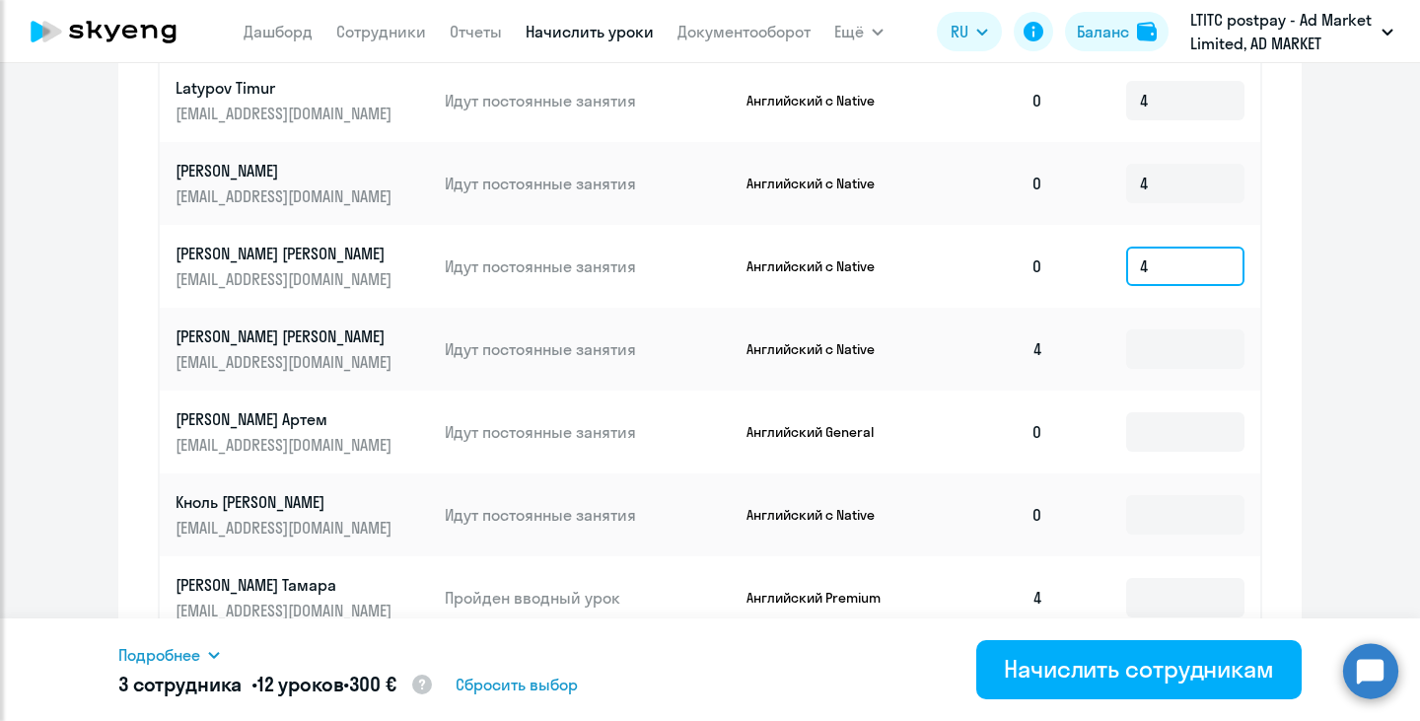
scroll to position [986, 0]
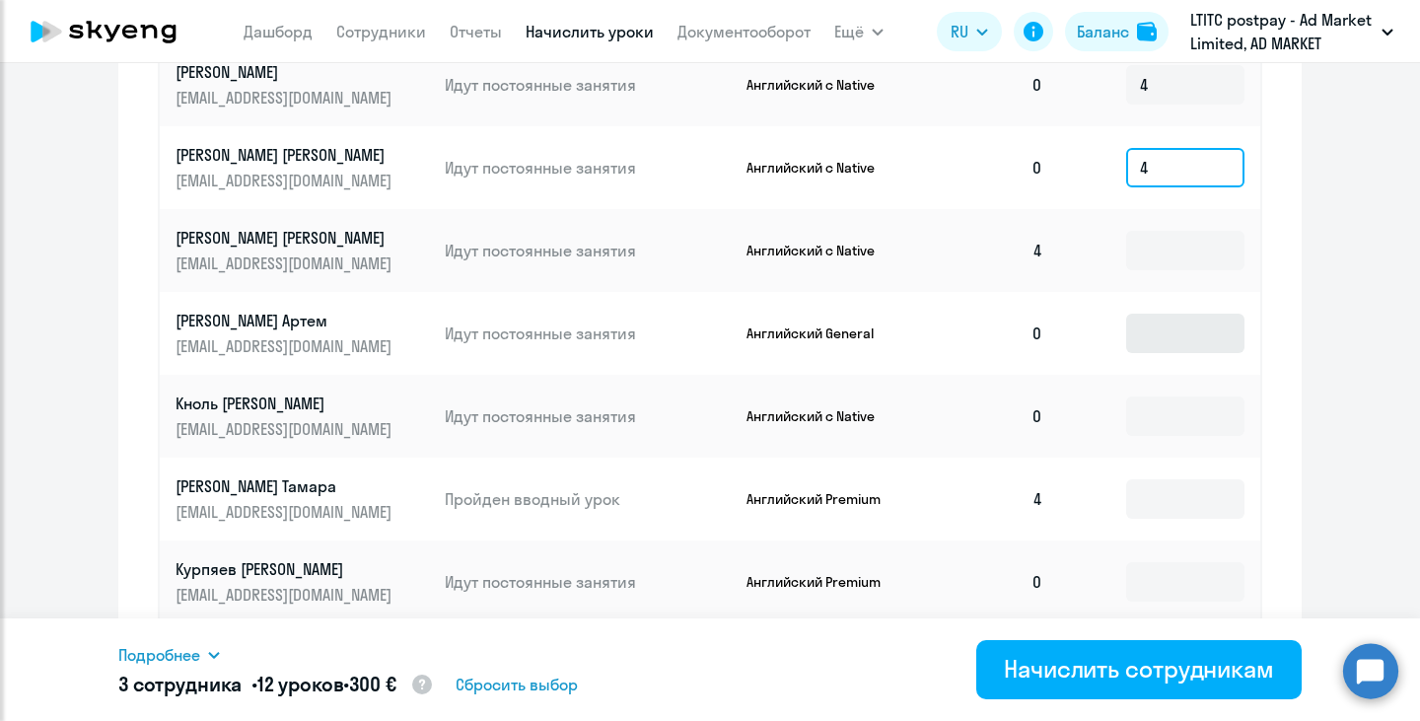
type input "4"
click at [1144, 325] on input at bounding box center [1185, 333] width 118 height 39
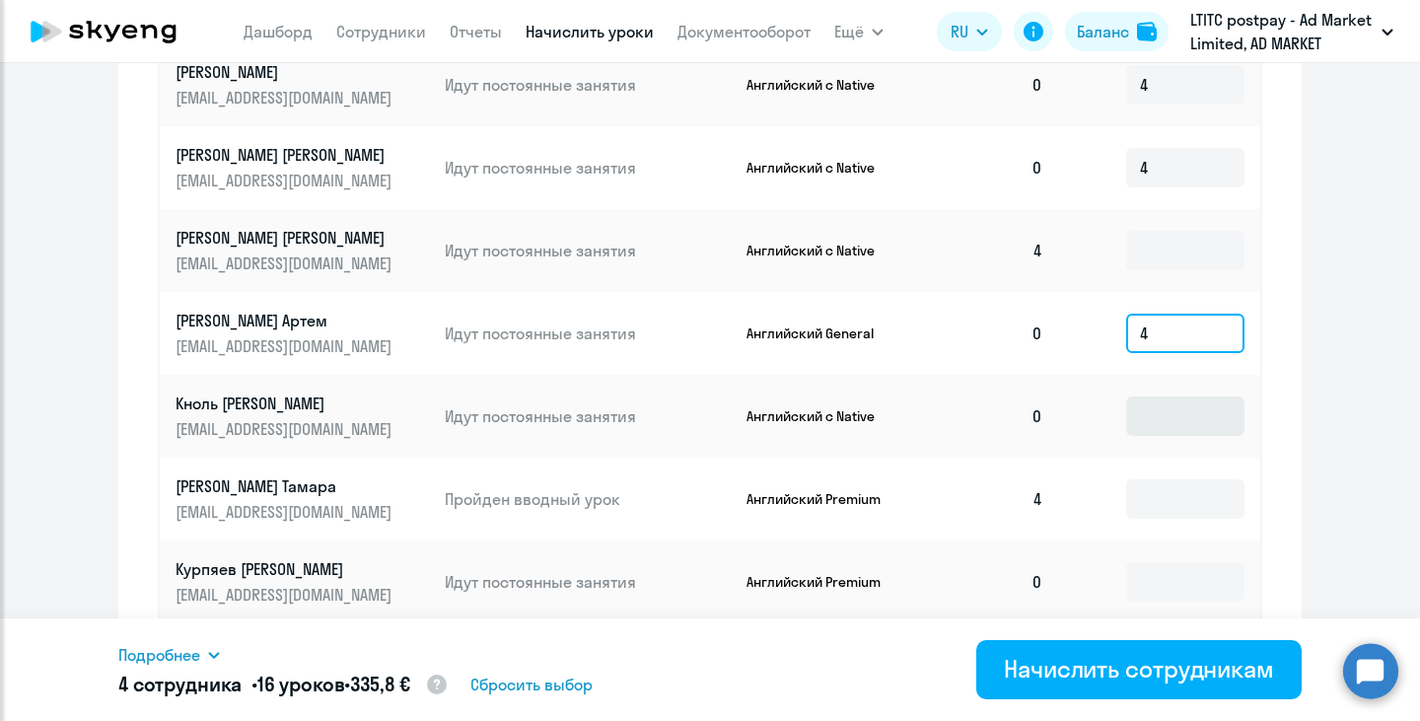
type input "4"
click at [1159, 412] on input at bounding box center [1185, 416] width 118 height 39
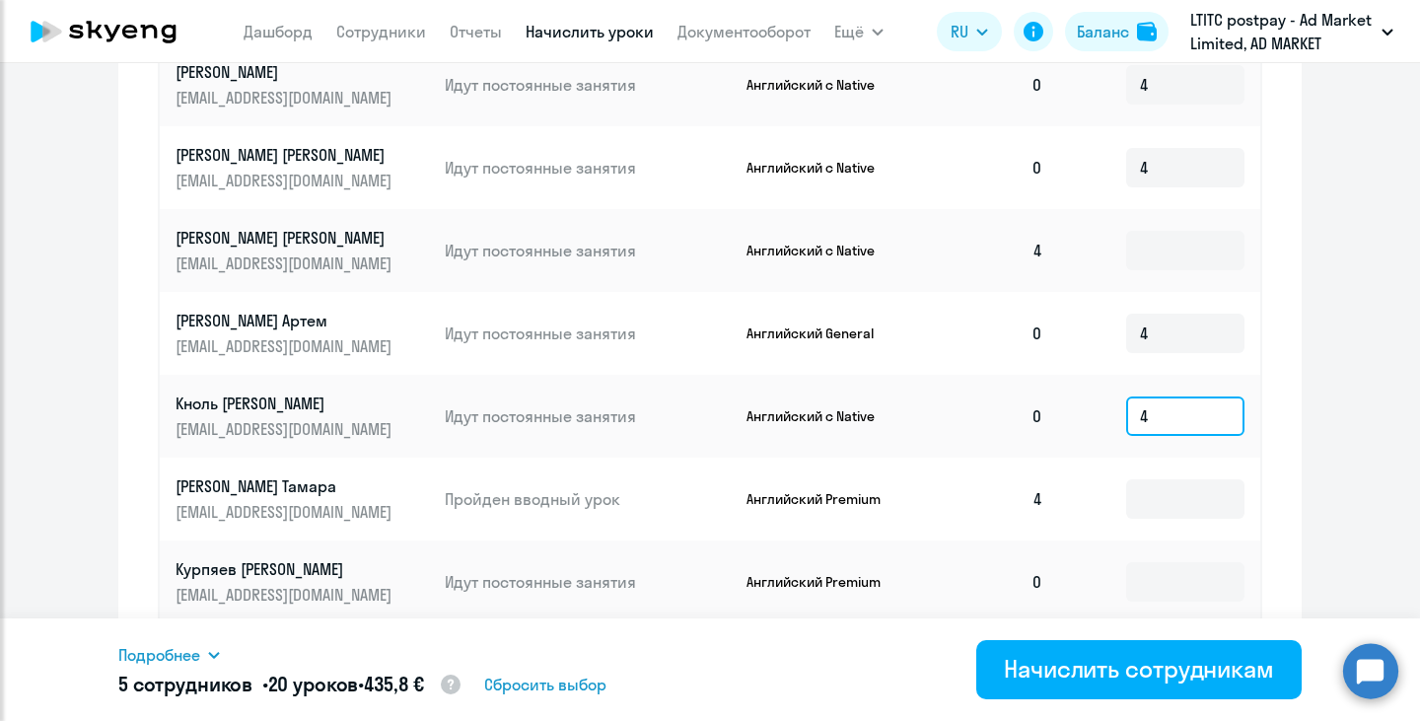
scroll to position [1184, 0]
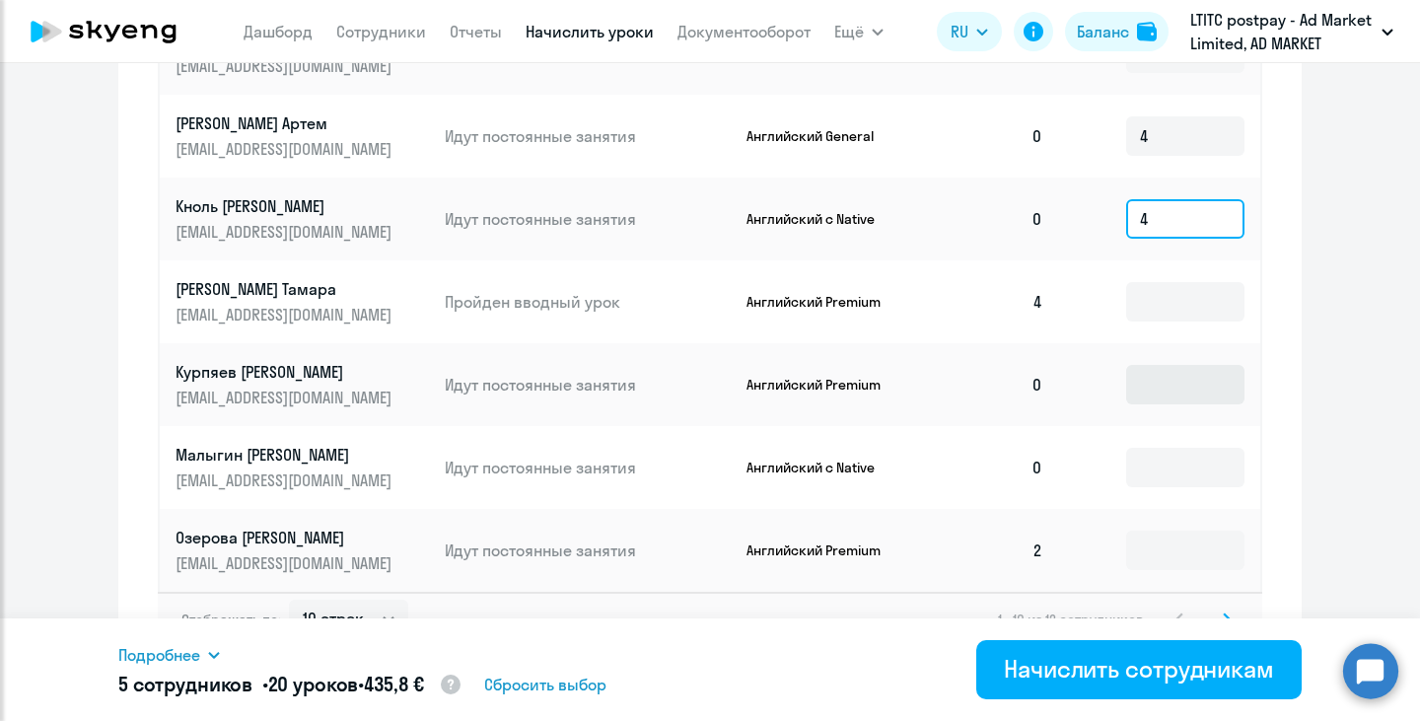
type input "4"
click at [1157, 397] on input at bounding box center [1185, 384] width 118 height 39
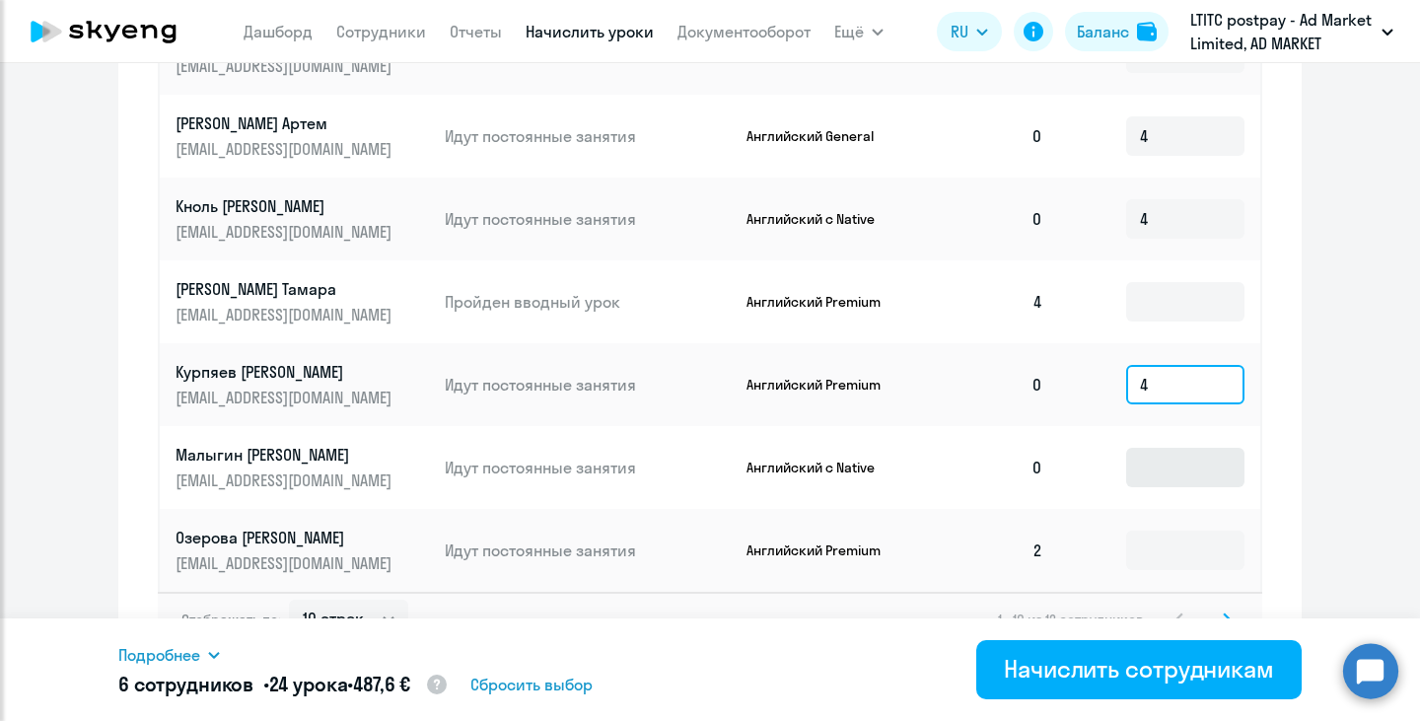
type input "4"
click at [1163, 457] on input at bounding box center [1185, 467] width 118 height 39
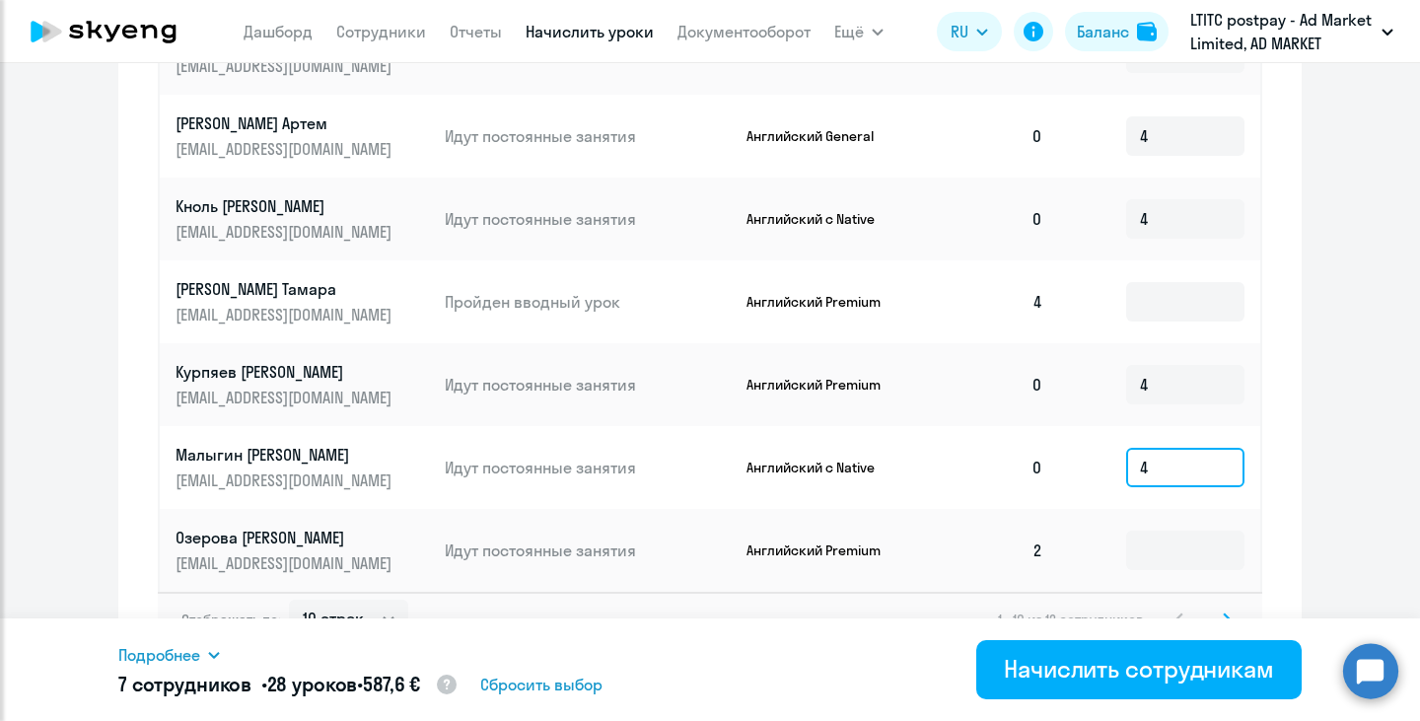
scroll to position [1220, 0]
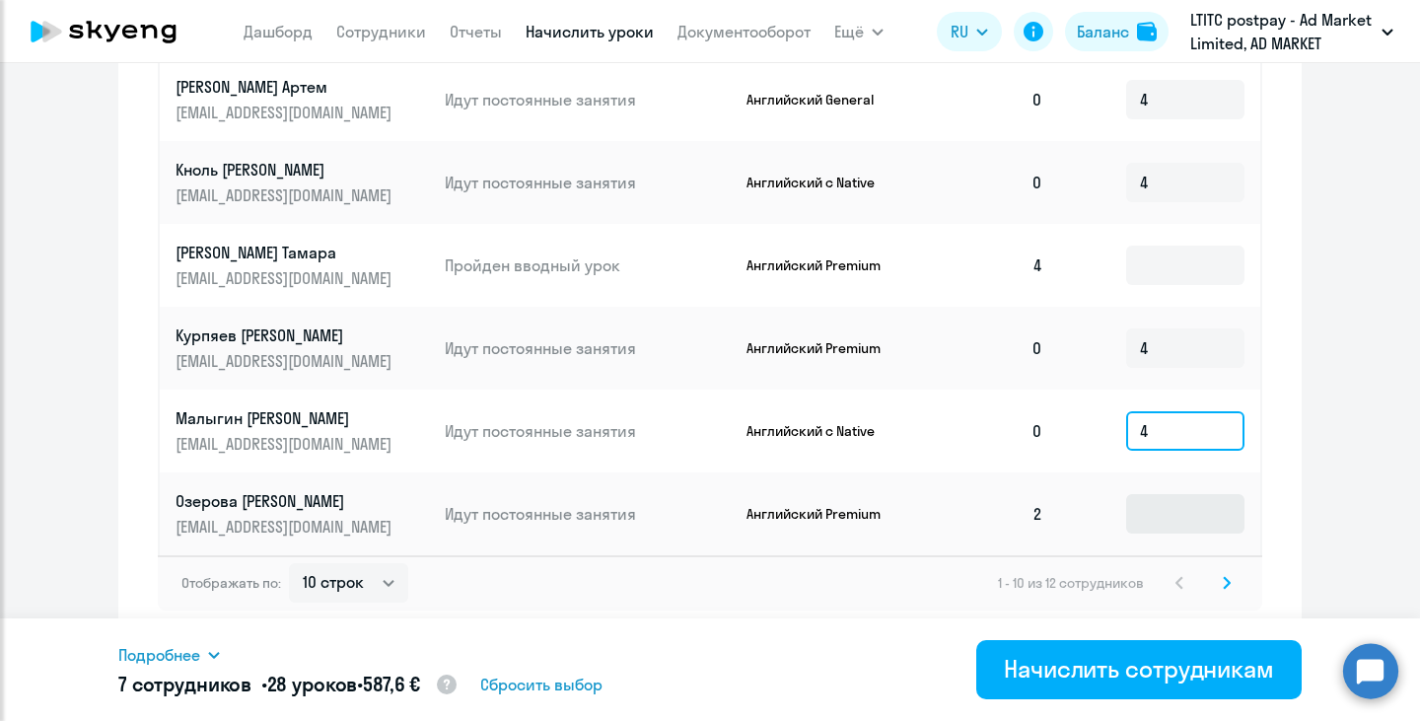
type input "4"
click at [1178, 513] on input at bounding box center [1185, 513] width 118 height 39
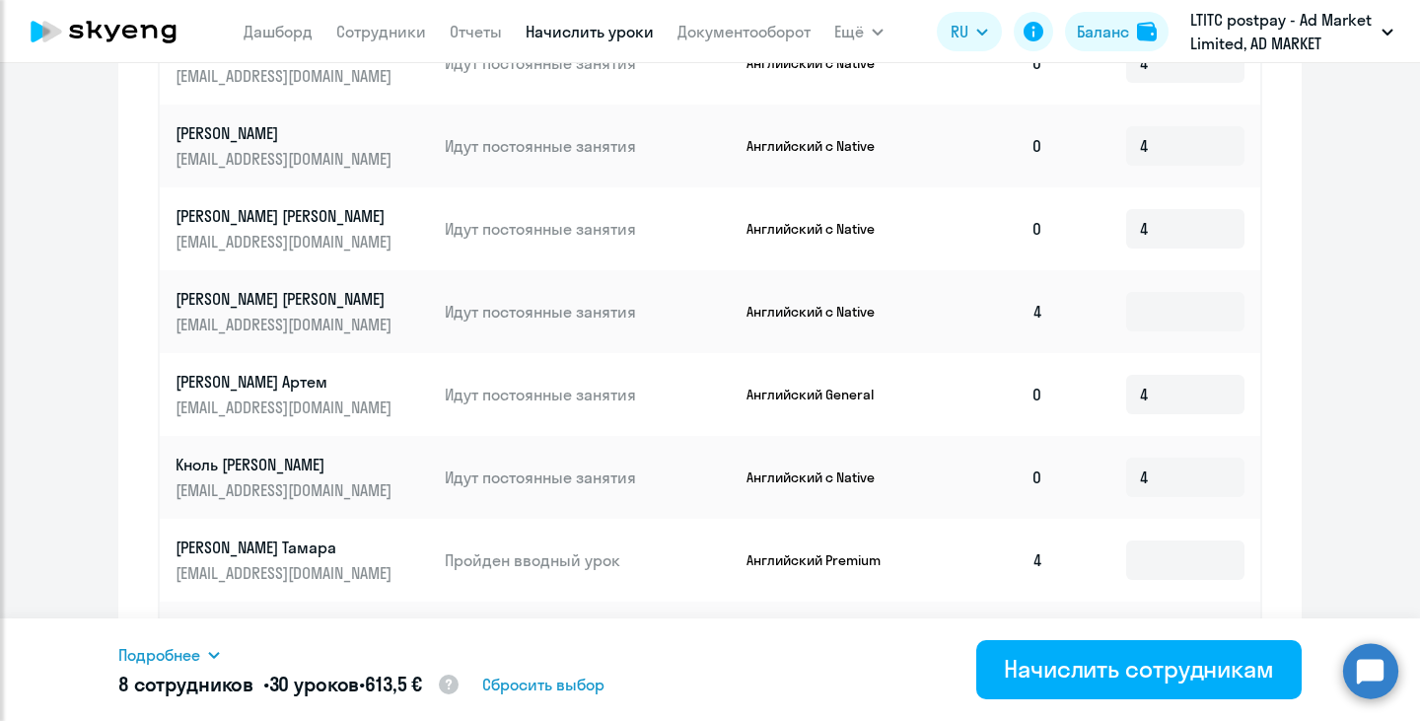
scroll to position [924, 0]
type input "2"
click at [1146, 311] on input at bounding box center [1185, 312] width 118 height 39
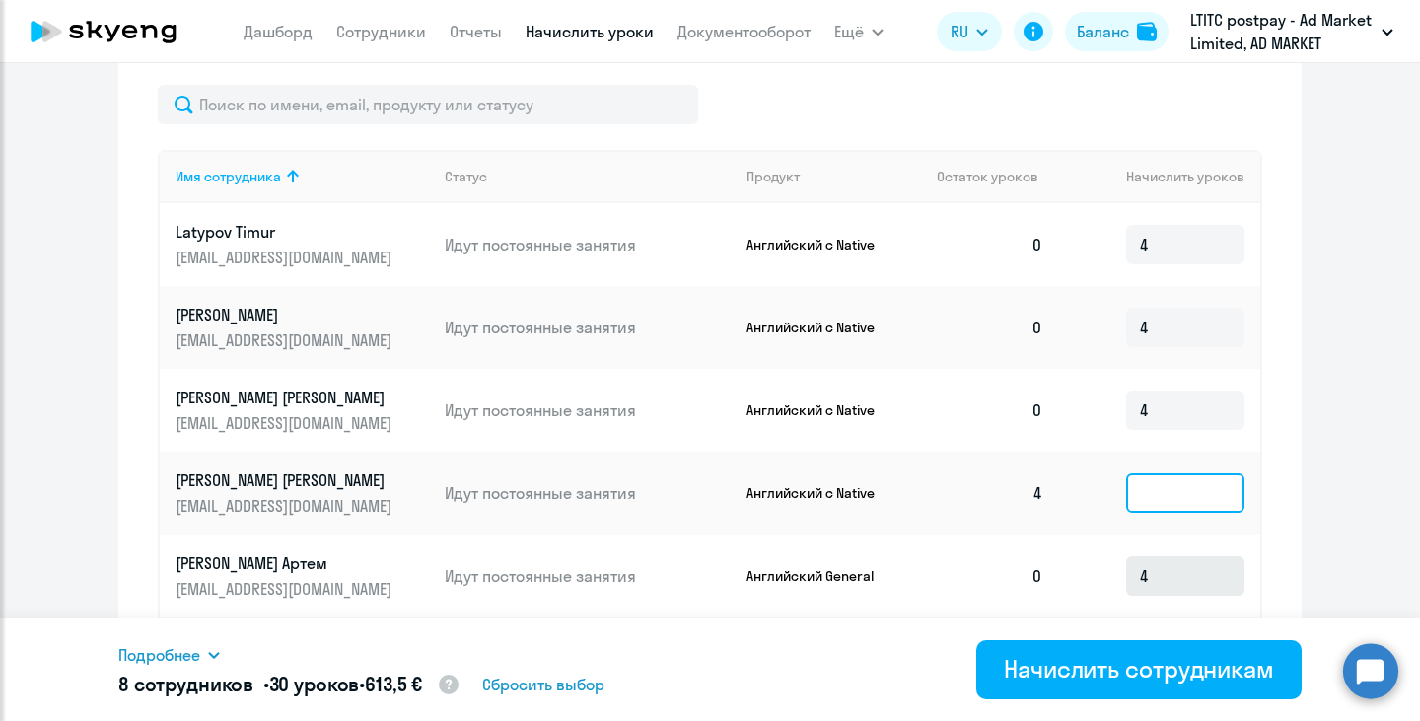
scroll to position [1220, 0]
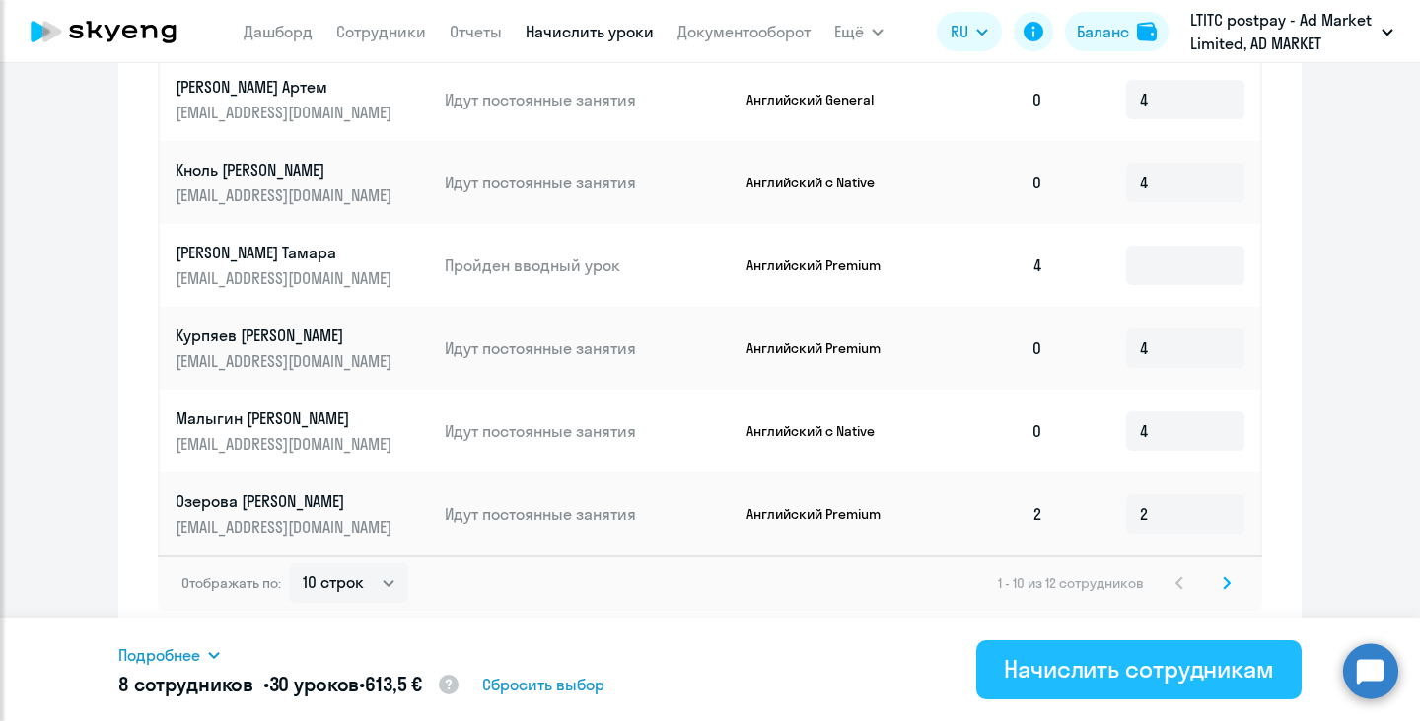
click at [1125, 666] on div "Начислить сотрудникам" at bounding box center [1139, 669] width 270 height 32
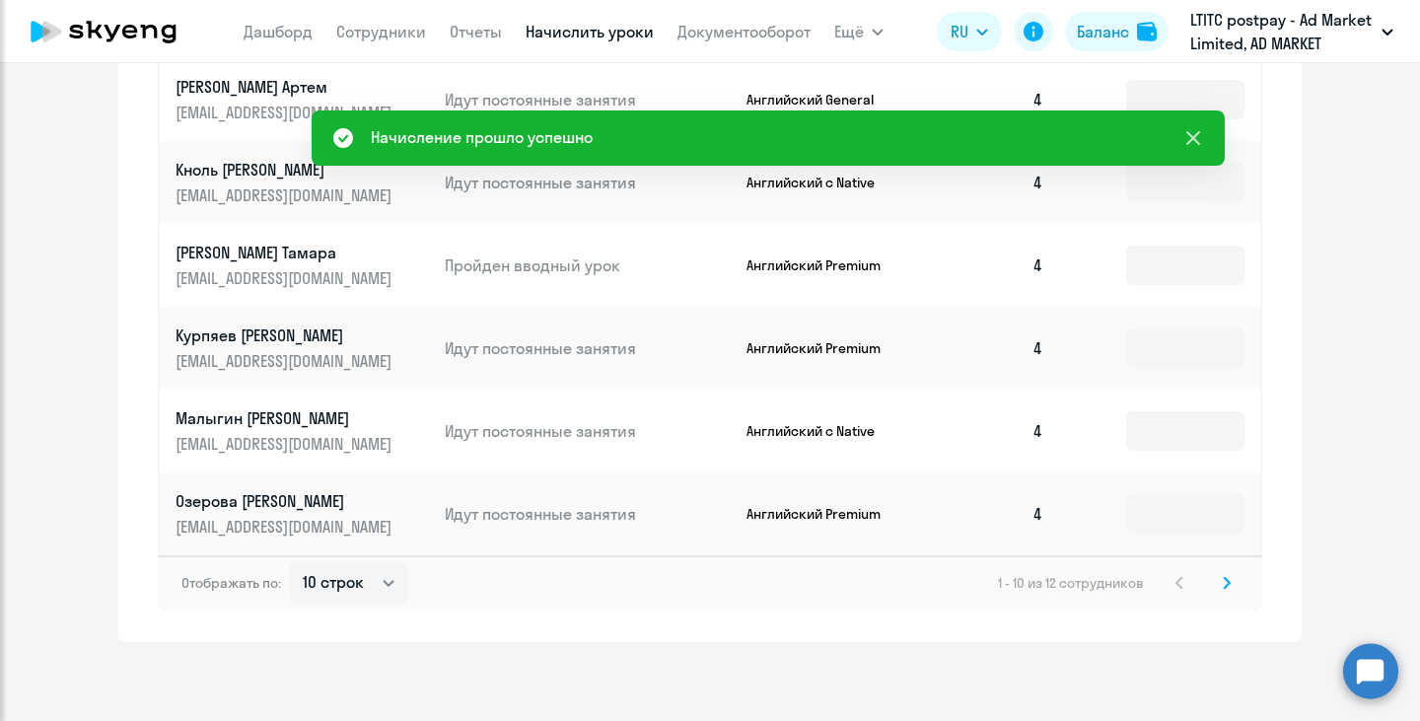
click at [1193, 146] on icon at bounding box center [1194, 138] width 24 height 24
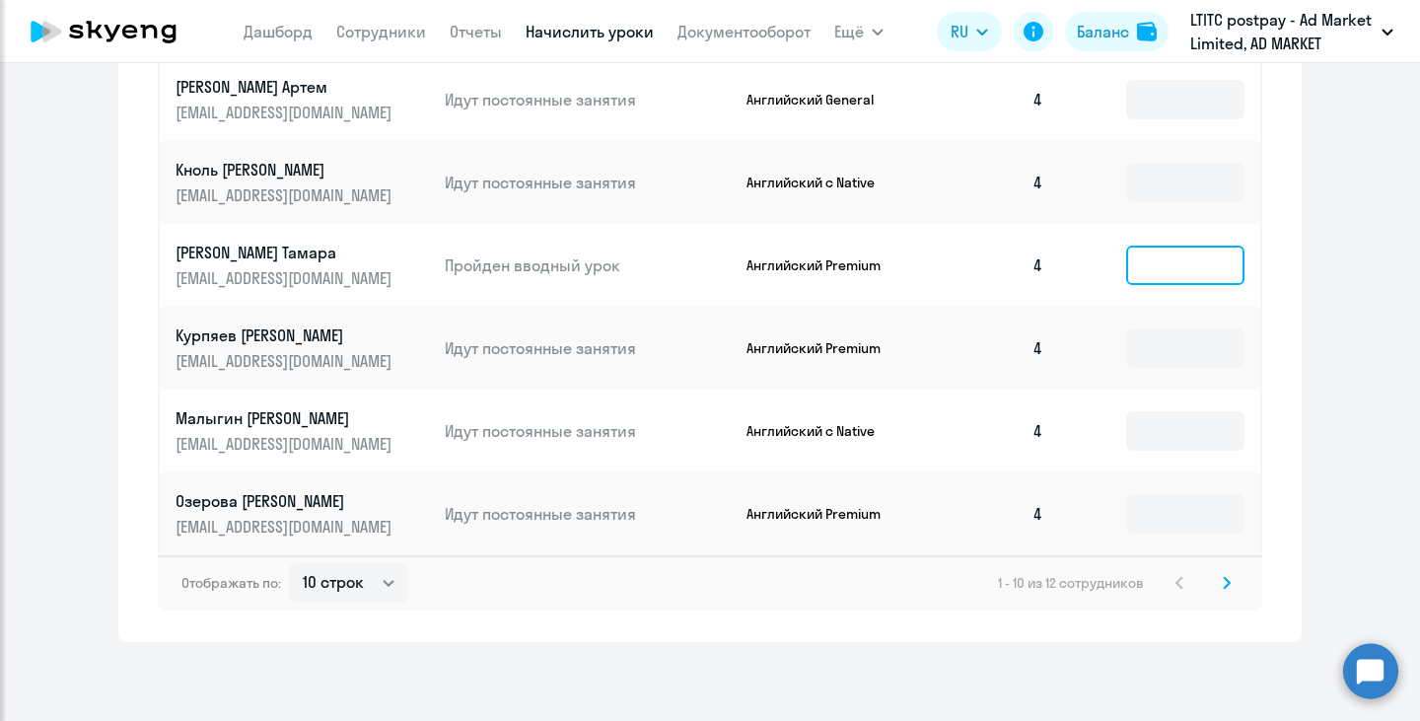
click at [1174, 259] on input at bounding box center [1185, 265] width 118 height 39
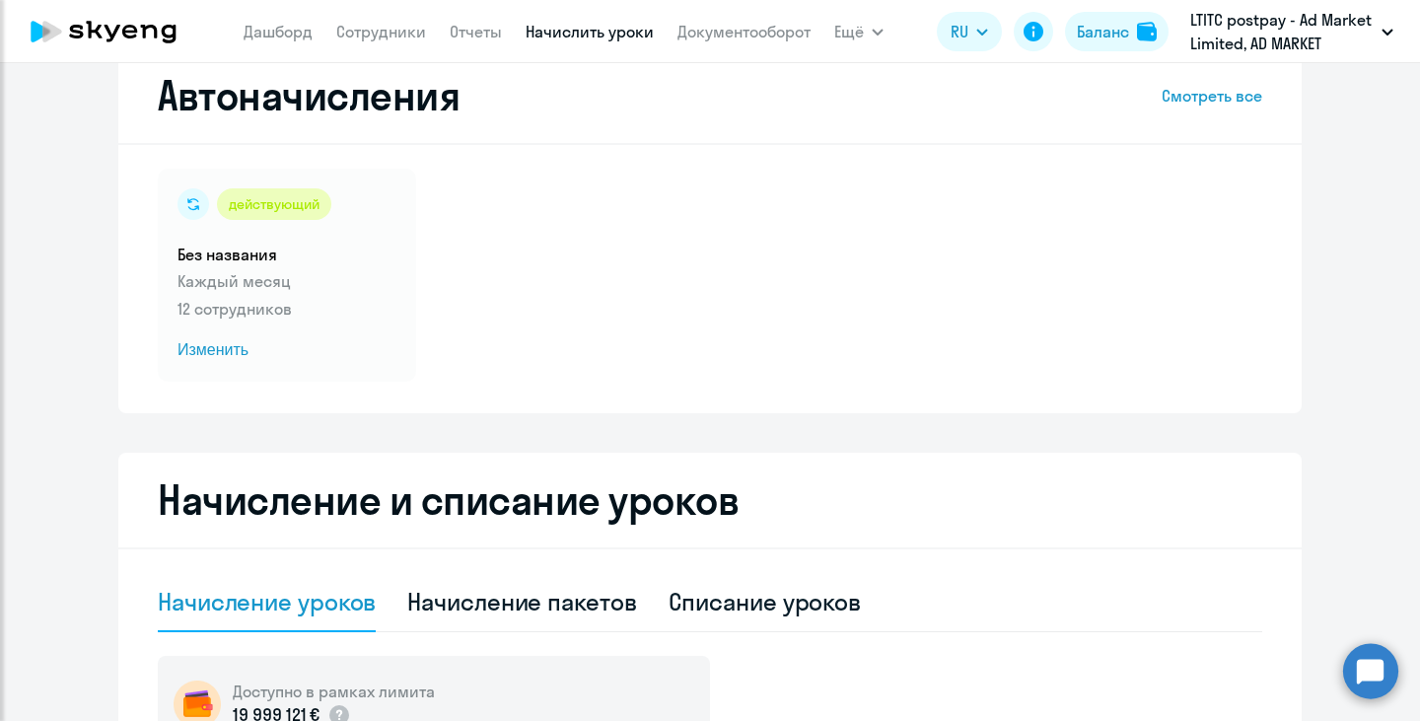
scroll to position [0, 0]
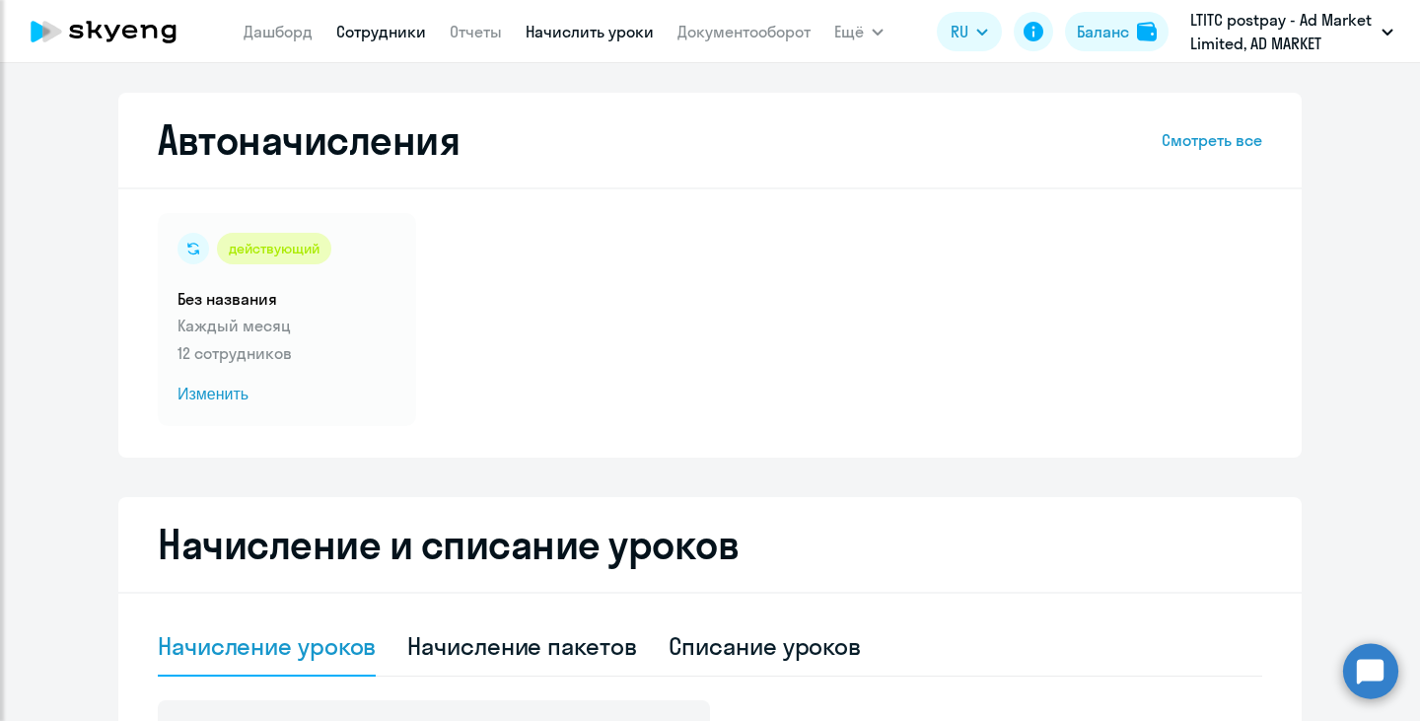
click at [380, 34] on link "Сотрудники" at bounding box center [381, 32] width 90 height 20
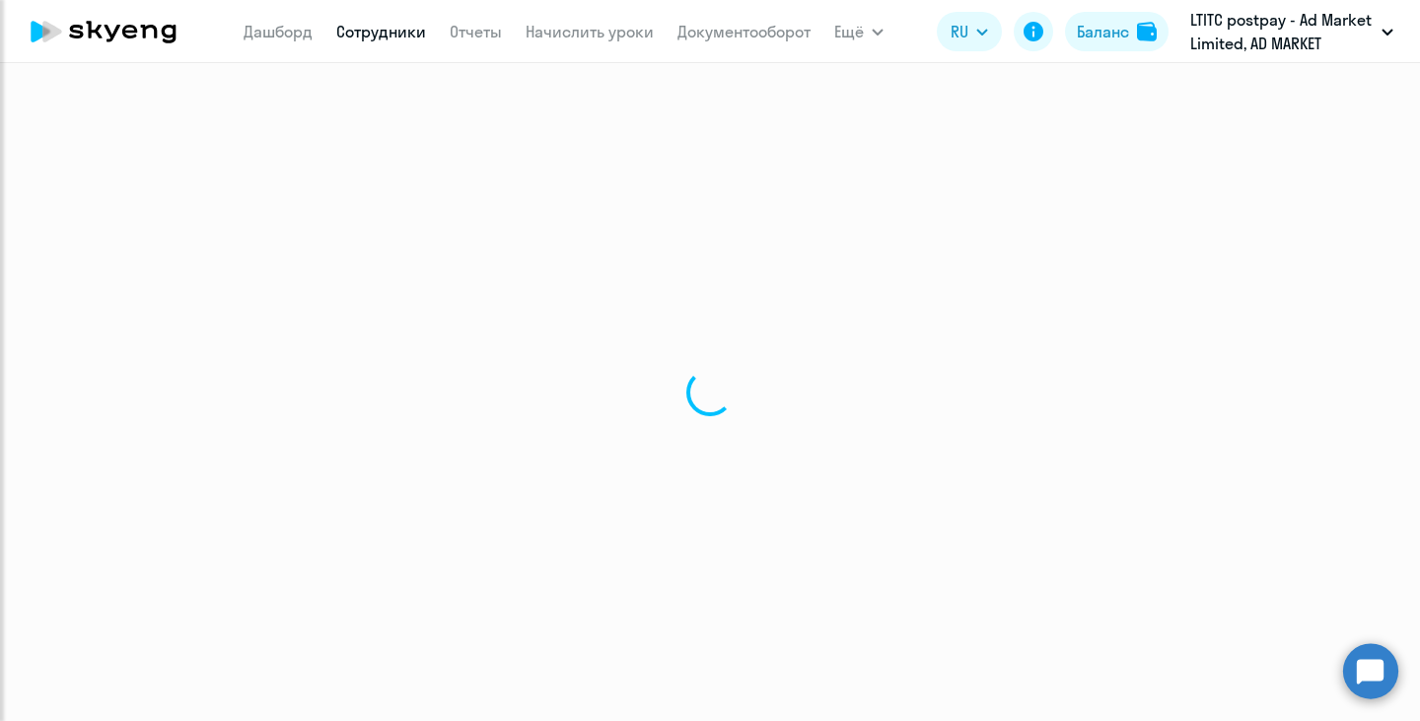
select select "30"
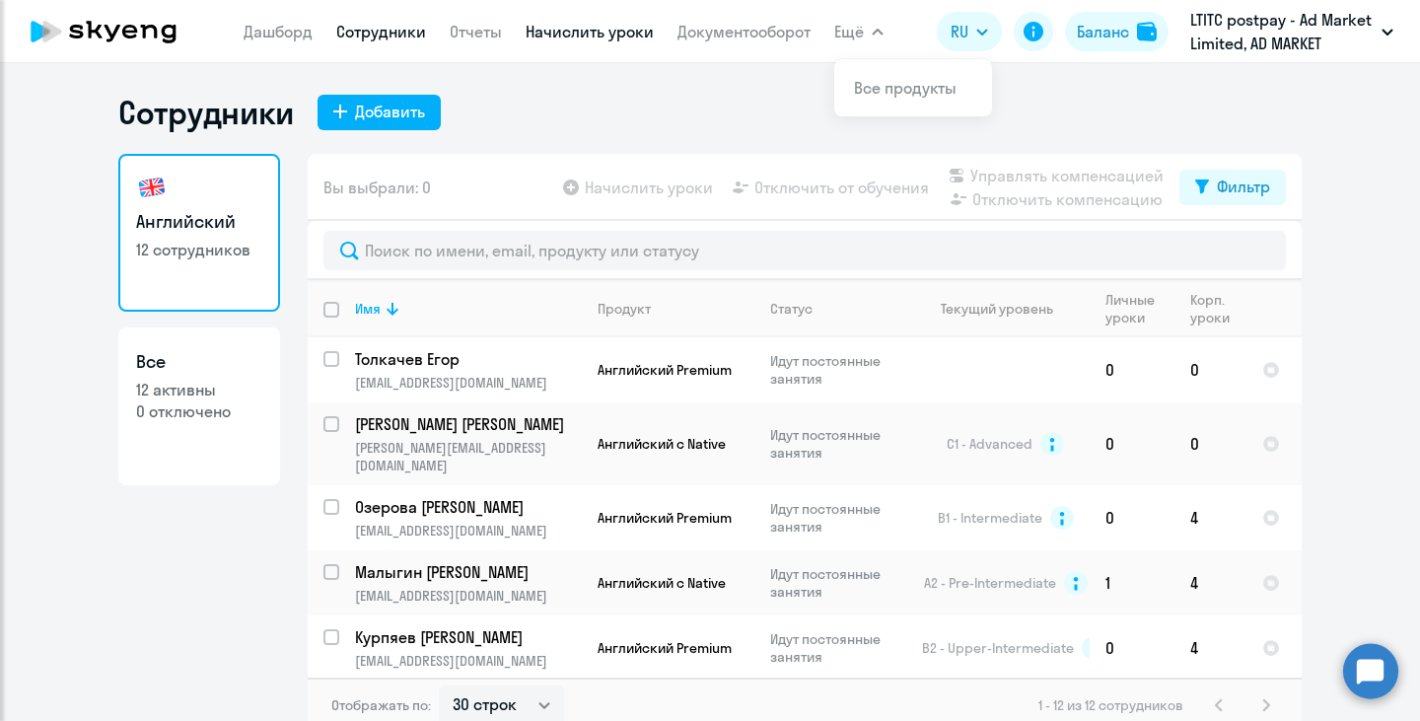
click at [573, 34] on link "Начислить уроки" at bounding box center [590, 32] width 128 height 20
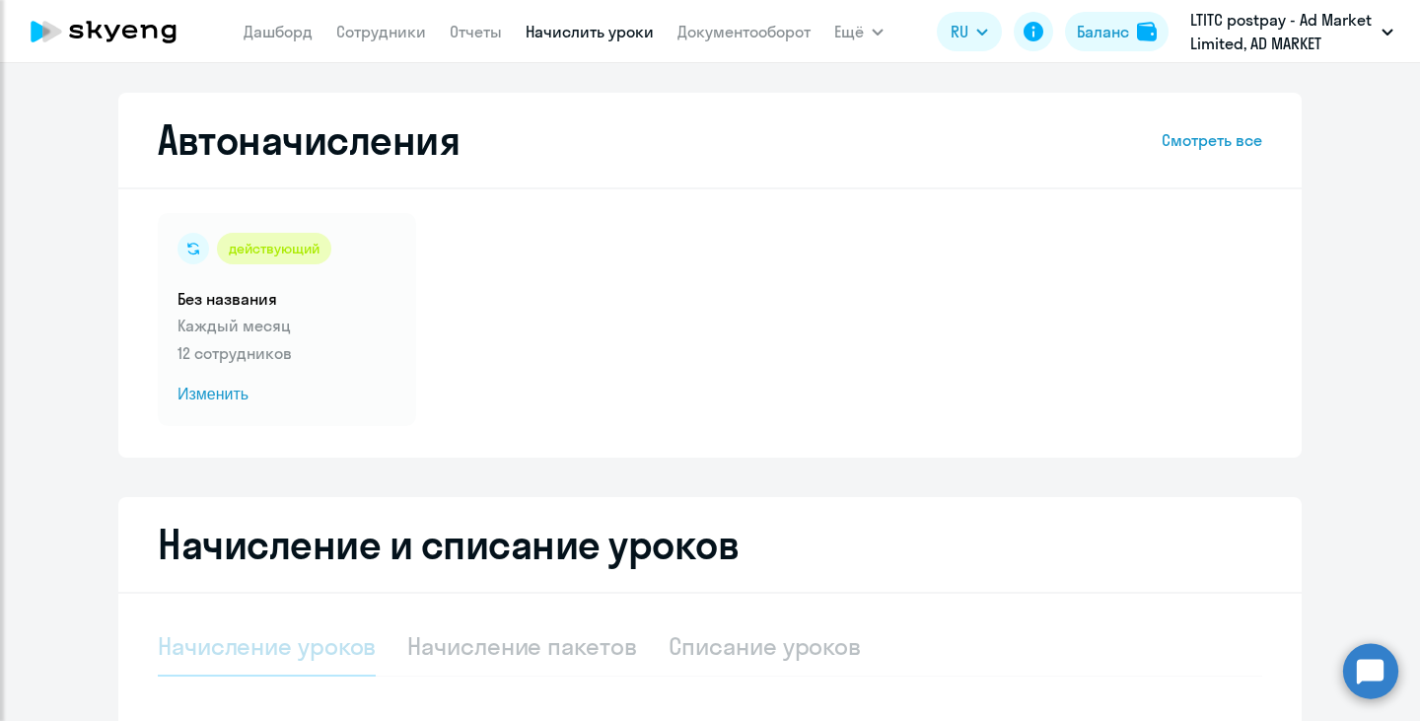
select select "10"
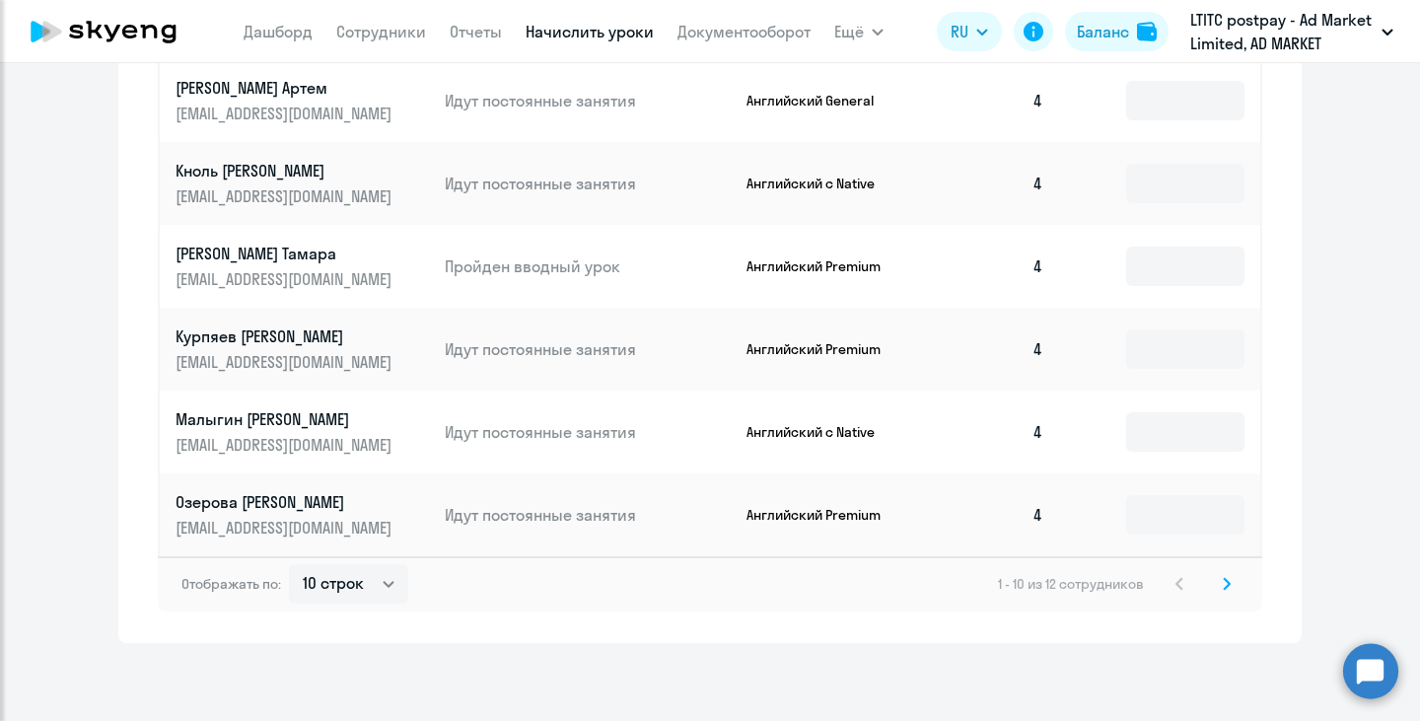
scroll to position [1220, 0]
click at [1224, 579] on icon at bounding box center [1227, 582] width 6 height 11
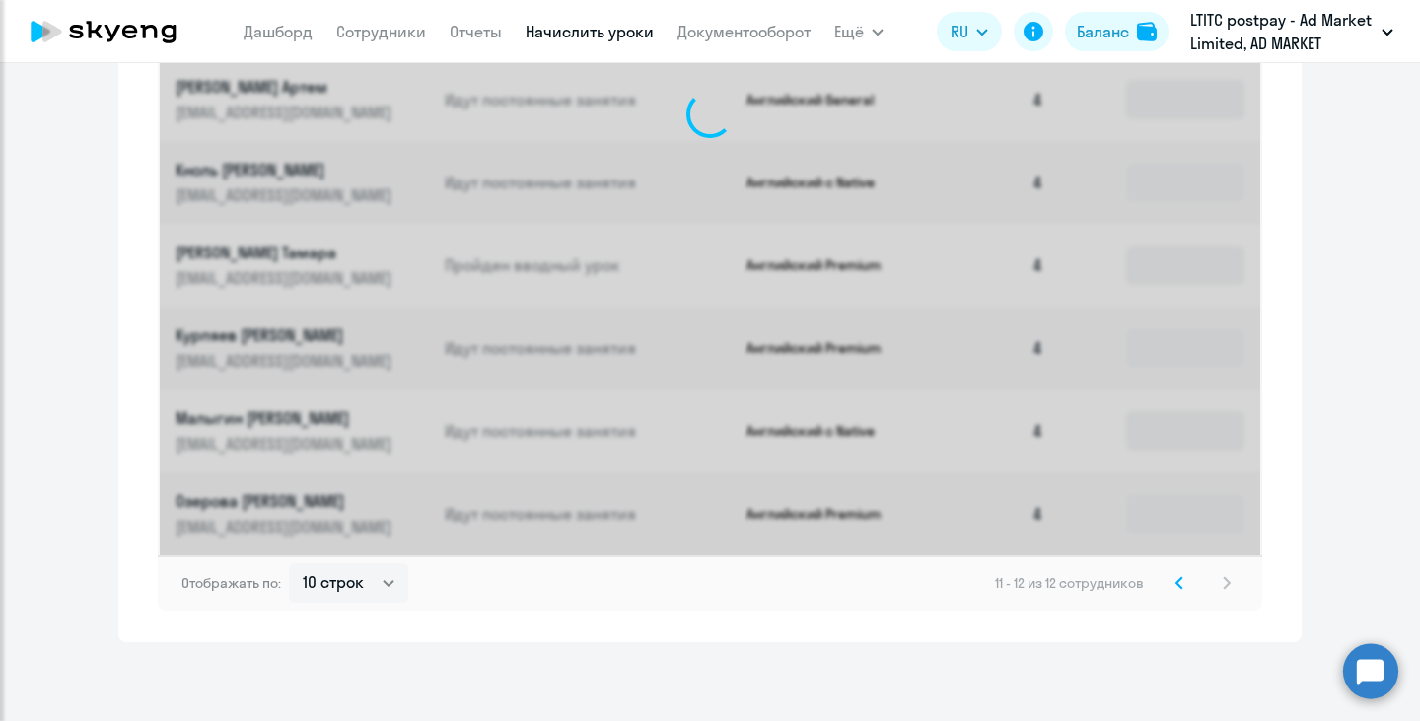
scroll to position [634, 0]
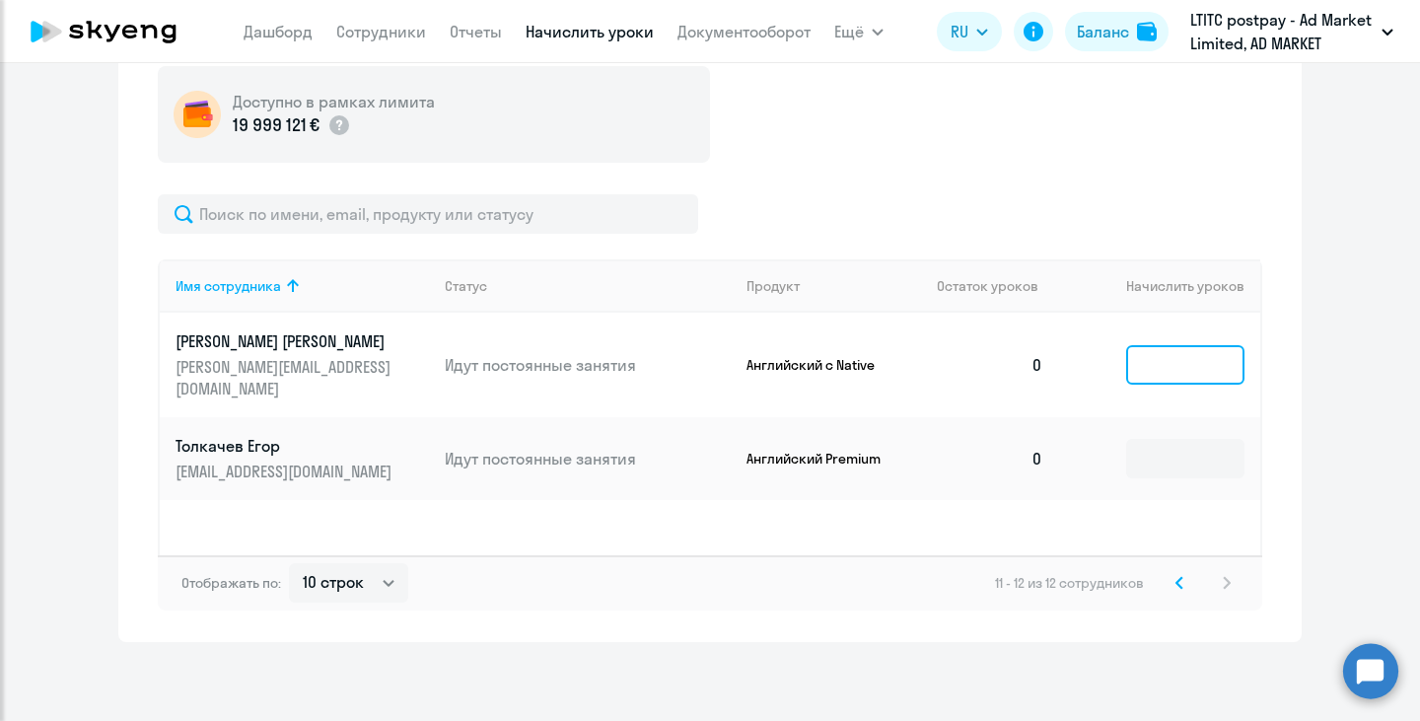
click at [1187, 349] on input at bounding box center [1185, 364] width 118 height 39
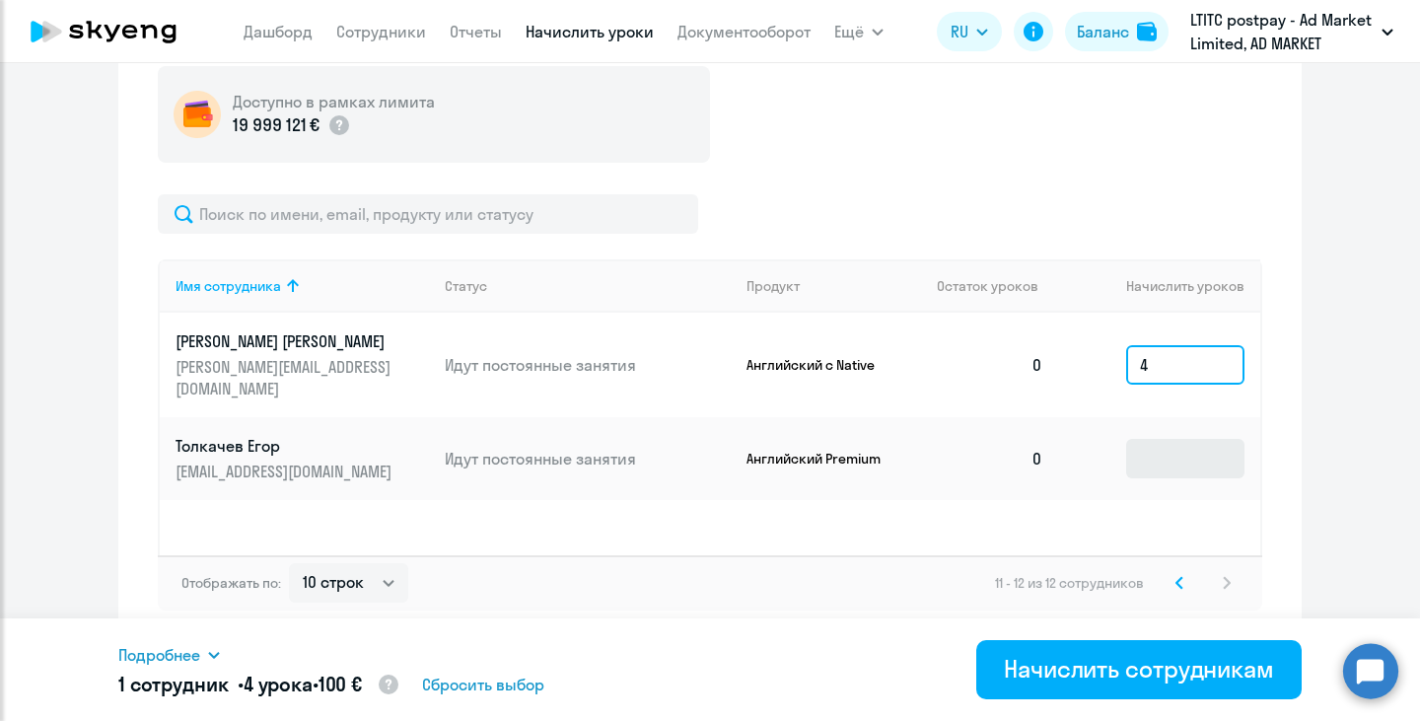
type input "4"
click at [1166, 439] on input at bounding box center [1185, 458] width 118 height 39
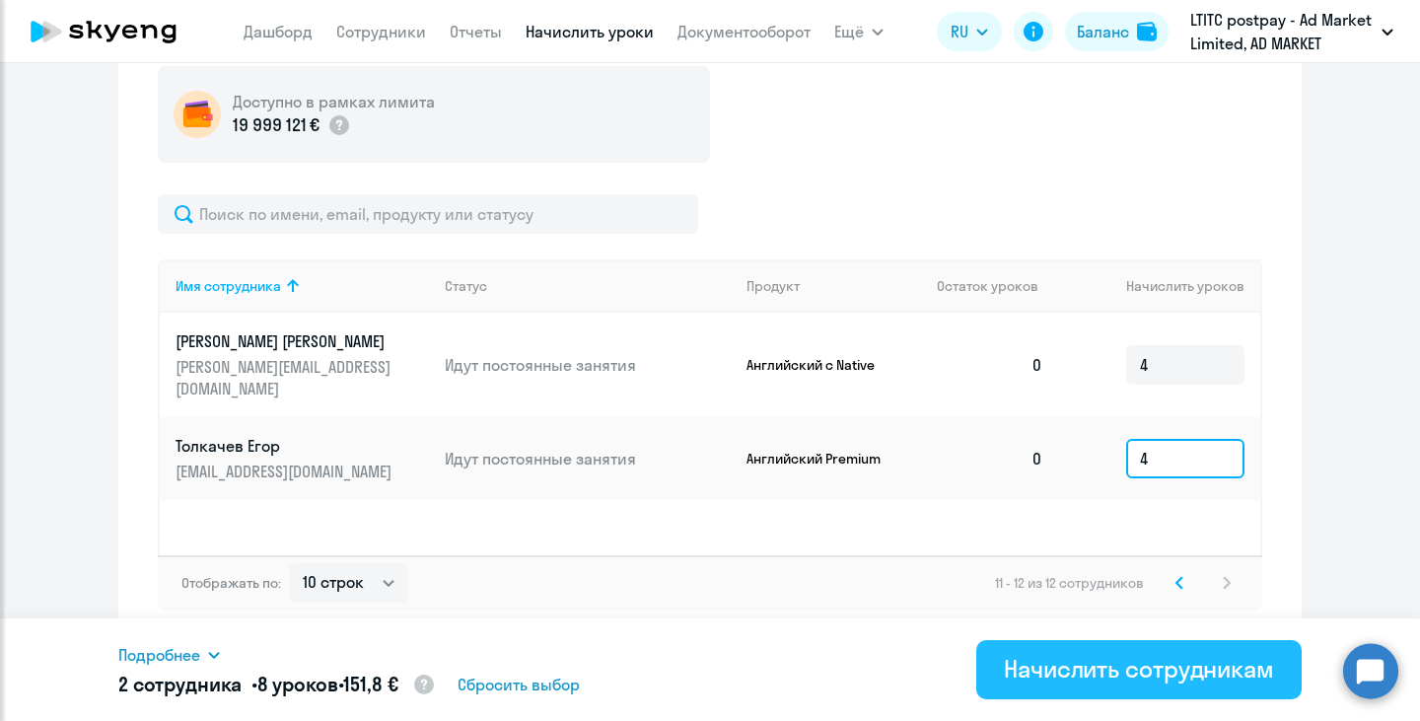
type input "4"
click at [1160, 668] on div "Начислить сотрудникам" at bounding box center [1139, 669] width 270 height 32
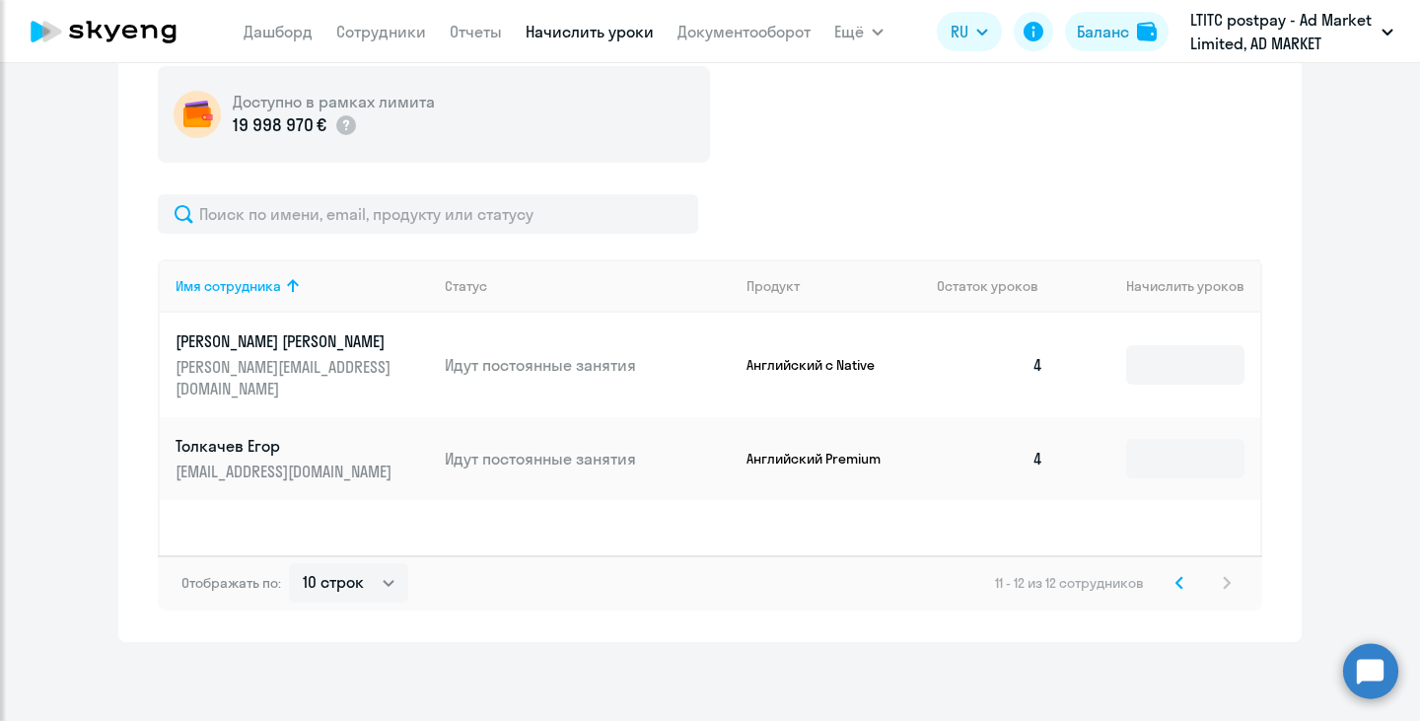
click at [1177, 577] on svg-icon at bounding box center [1180, 583] width 24 height 24
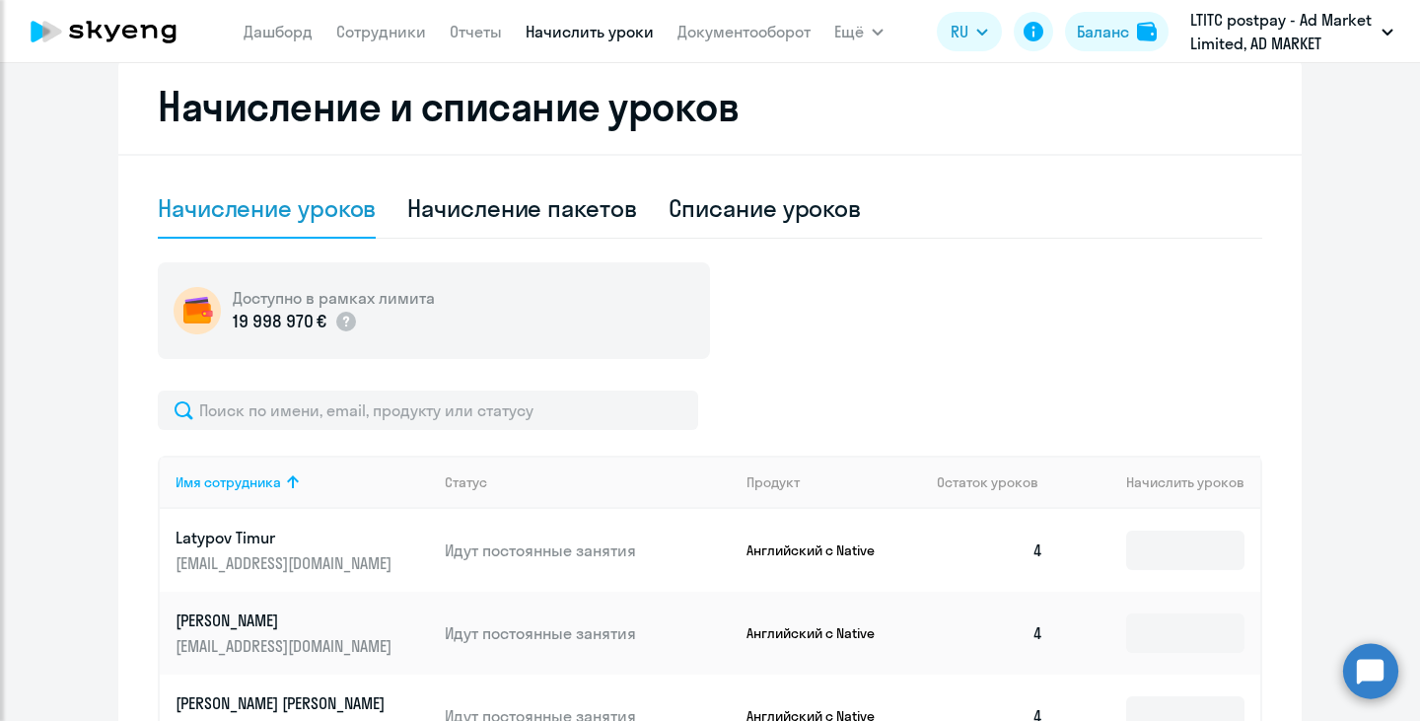
scroll to position [437, 0]
